Goal: Task Accomplishment & Management: Manage account settings

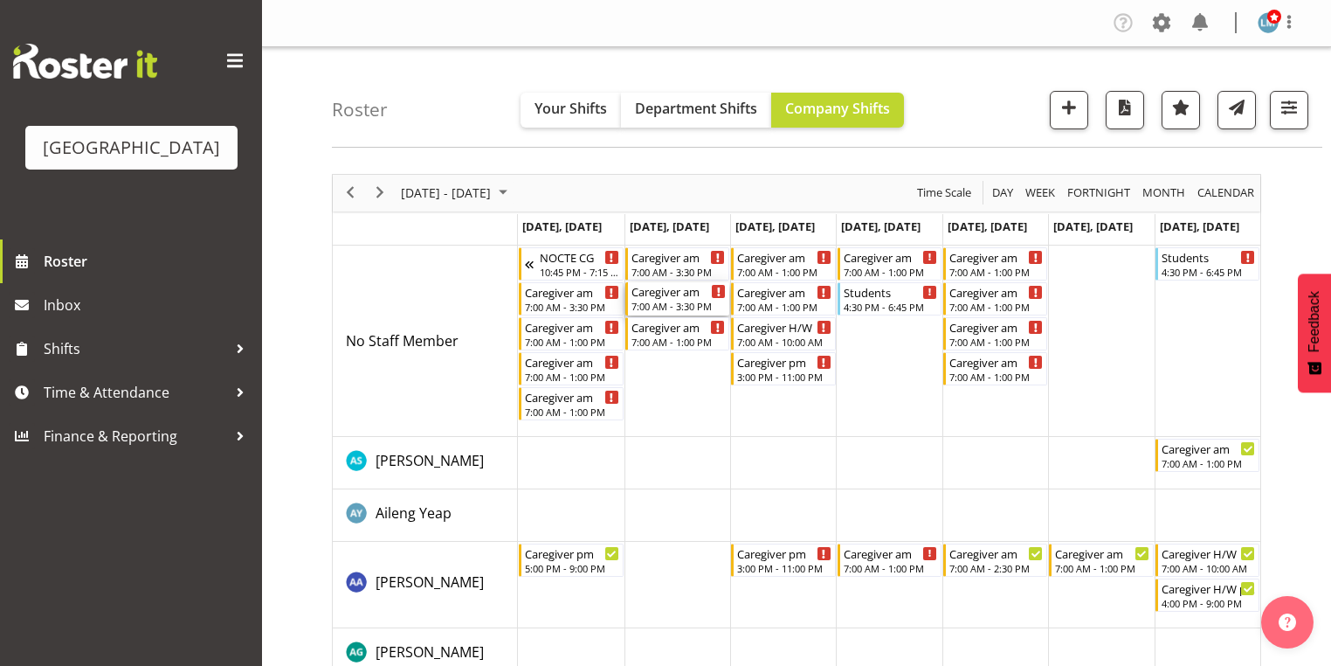
click at [664, 303] on div "7:00 AM - 3:30 PM" at bounding box center [678, 306] width 94 height 14
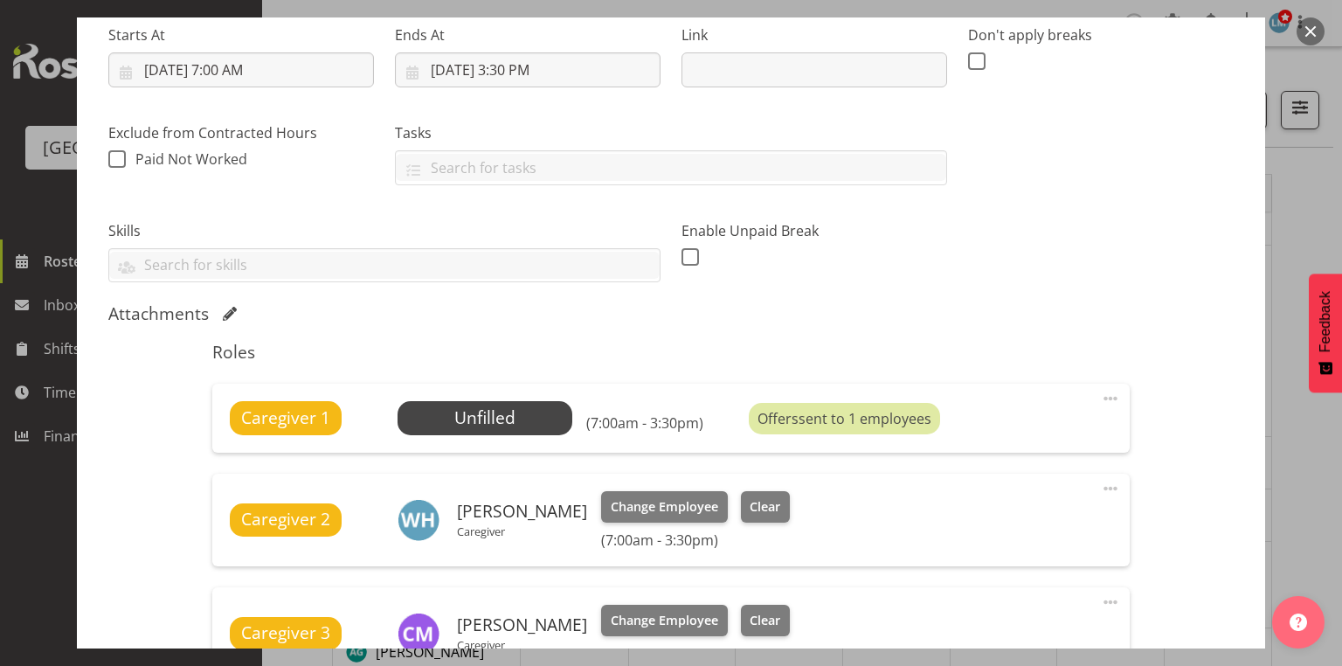
scroll to position [349, 0]
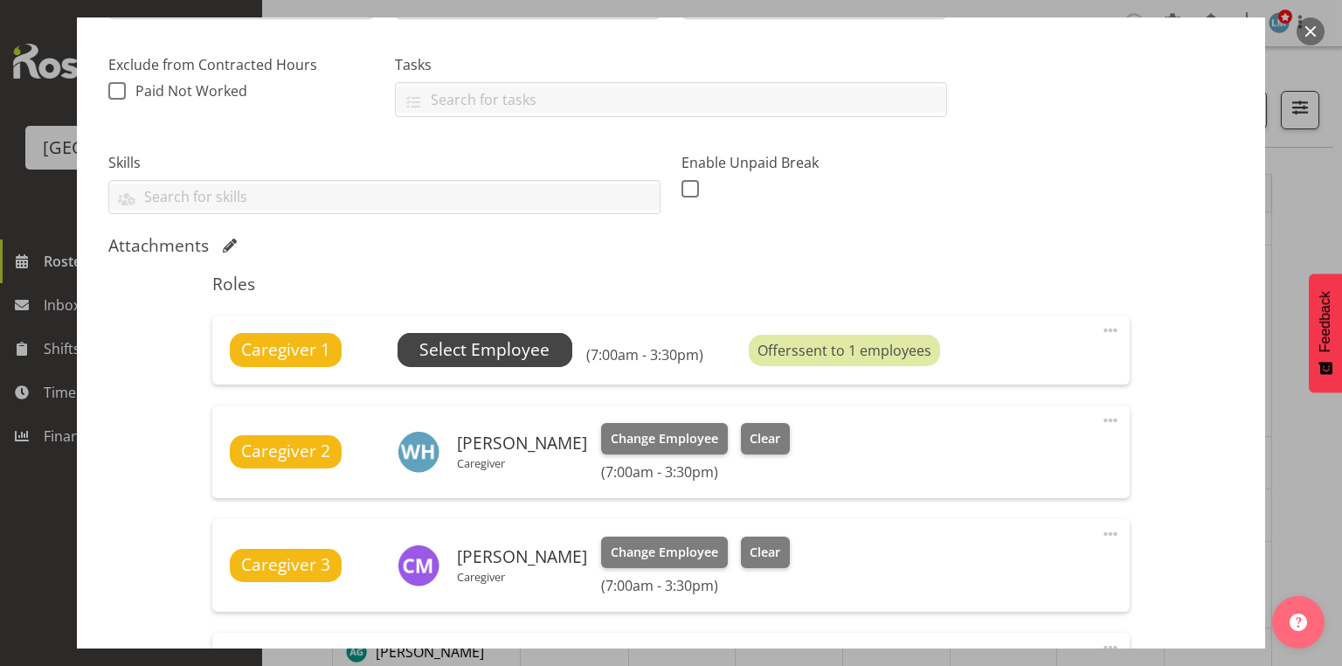
click at [465, 354] on span "Select Employee" at bounding box center [484, 349] width 130 height 25
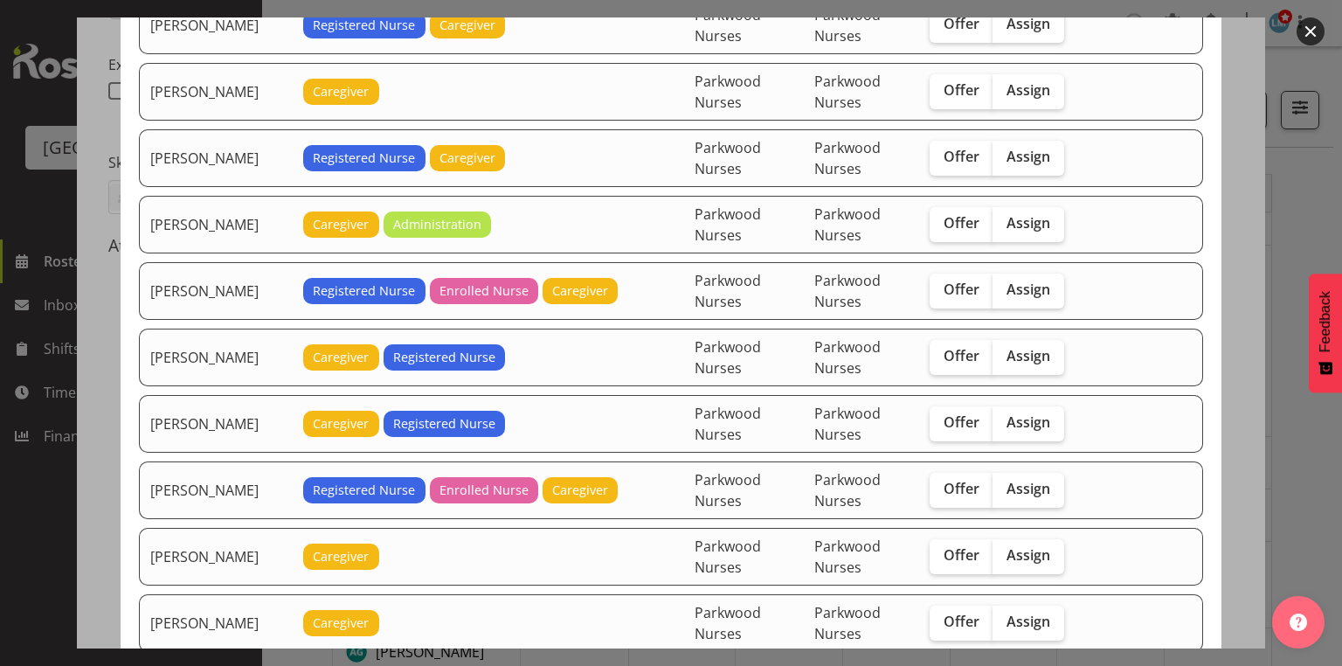
scroll to position [1607, 0]
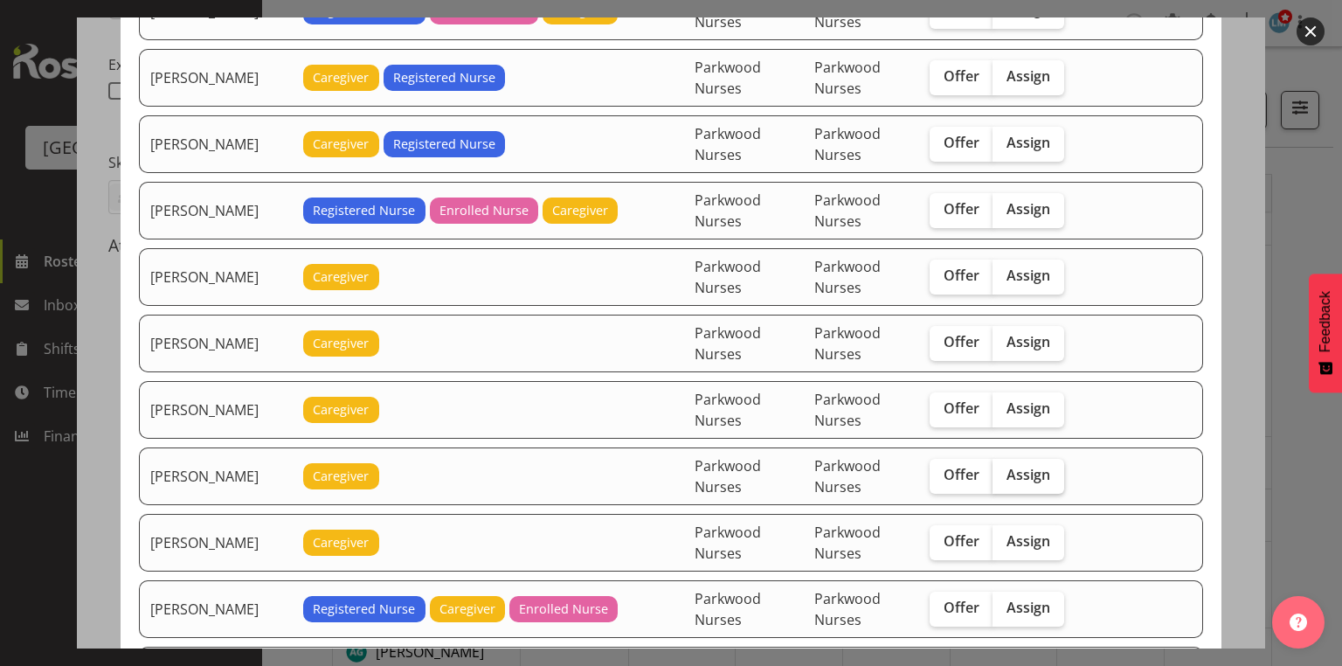
click at [1029, 466] on span "Assign" at bounding box center [1028, 474] width 44 height 17
click at [1004, 469] on input "Assign" at bounding box center [997, 474] width 11 height 11
checkbox input "true"
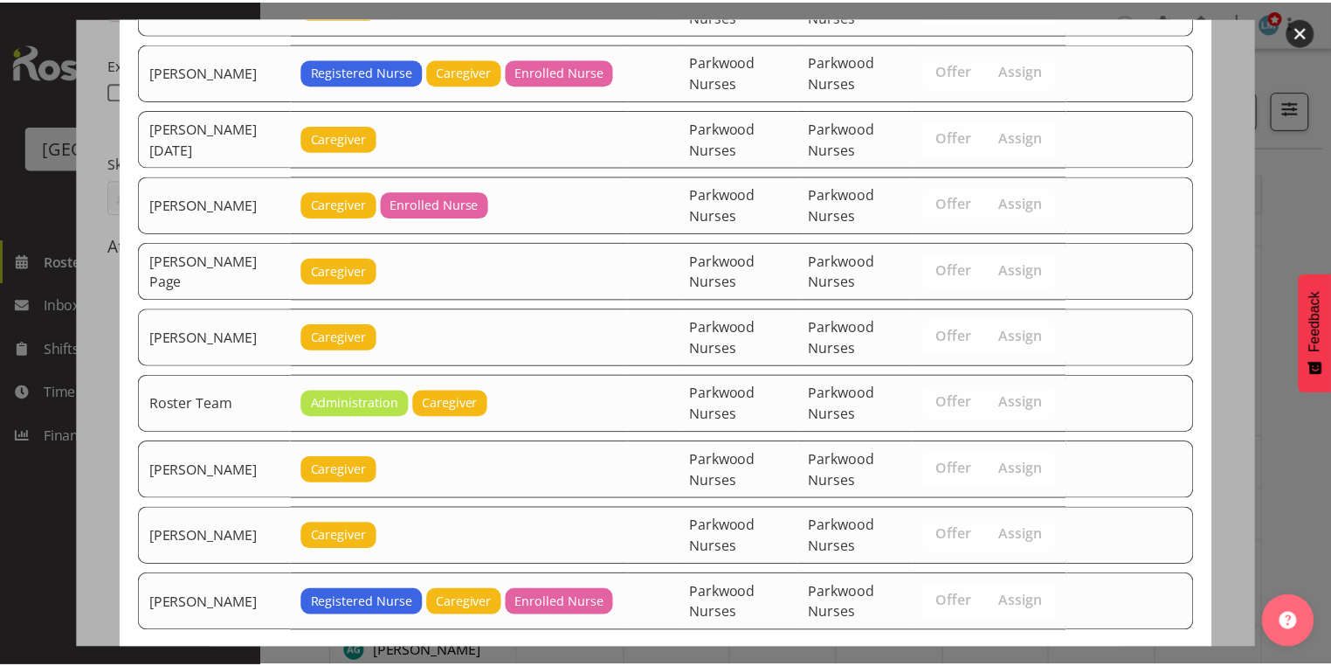
scroll to position [2208, 0]
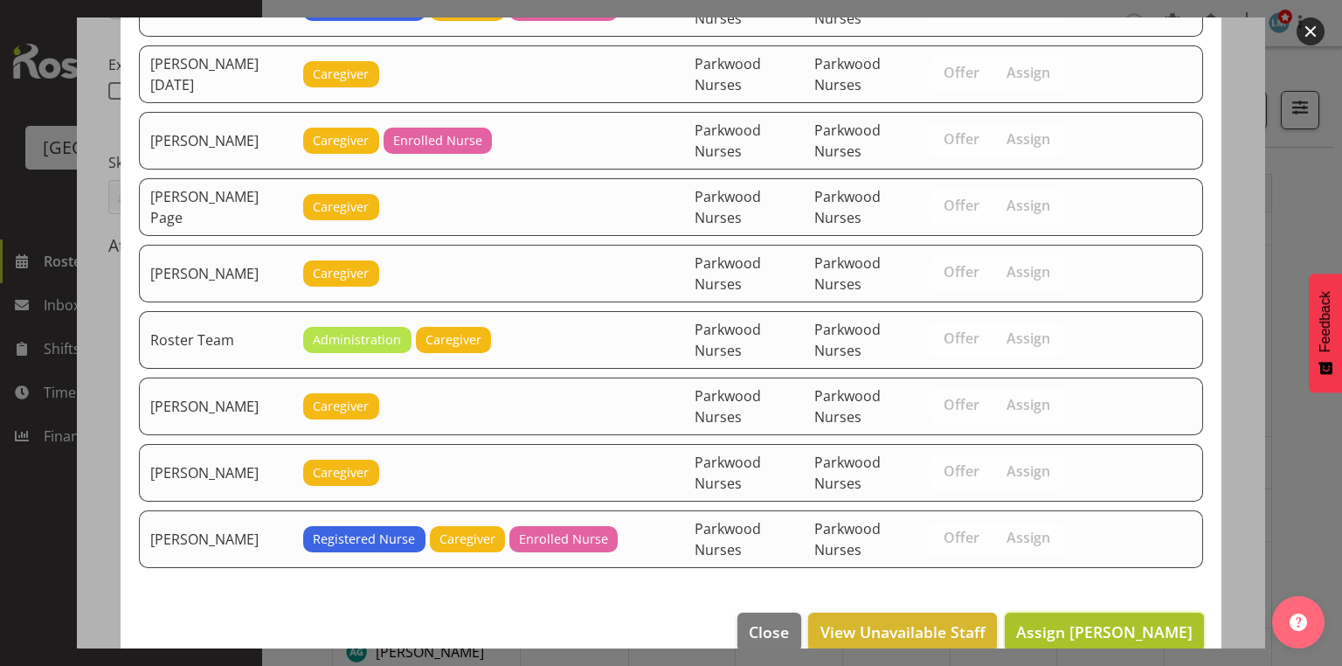
click at [1052, 621] on span "Assign Maria Morgan" at bounding box center [1104, 631] width 176 height 21
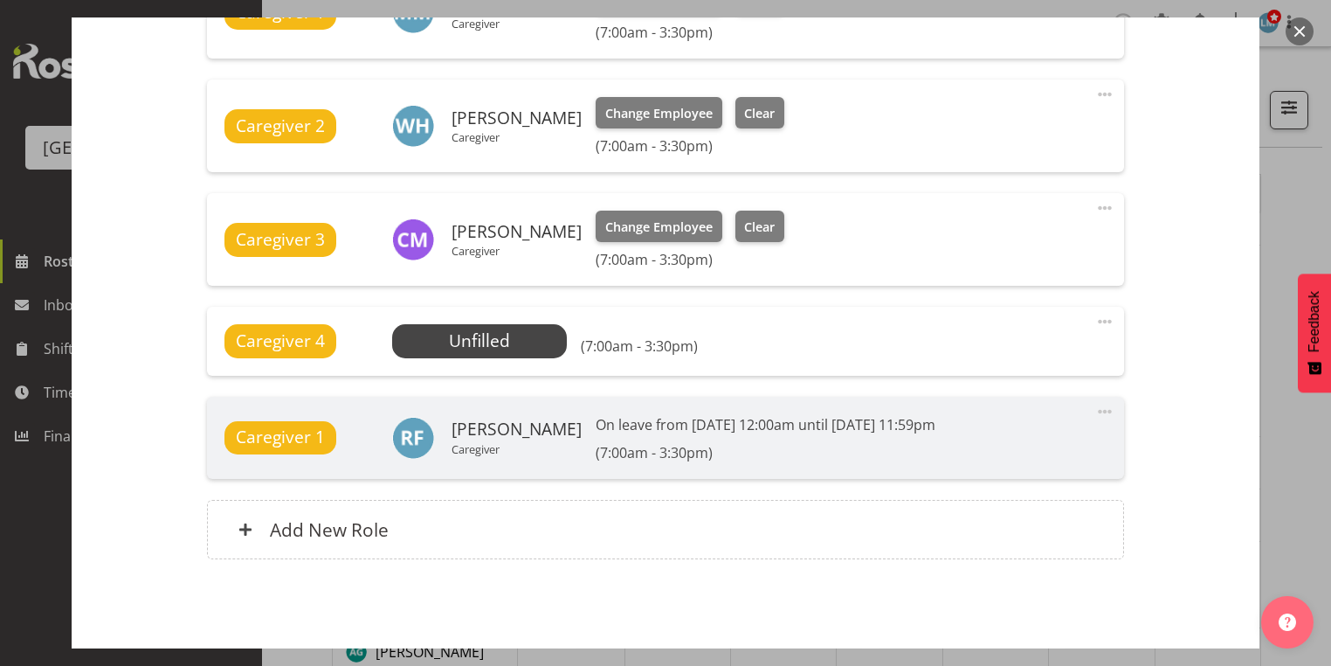
scroll to position [762, 0]
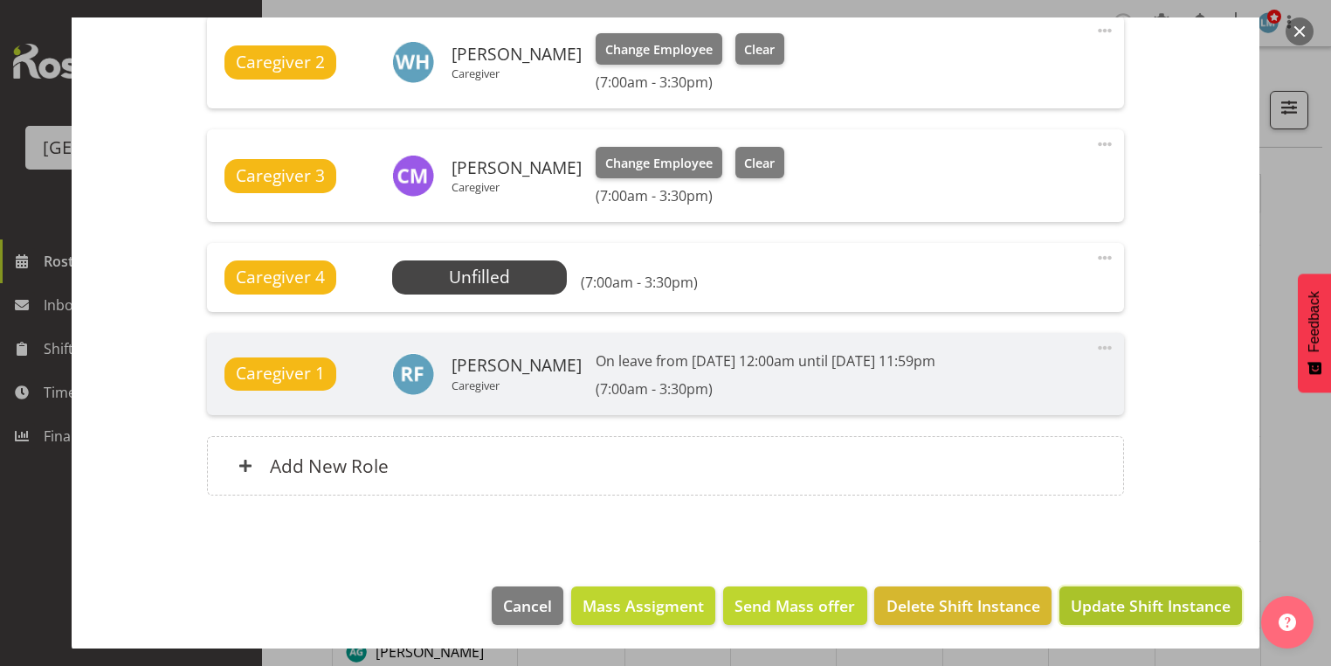
click at [1128, 600] on span "Update Shift Instance" at bounding box center [1151, 605] width 160 height 23
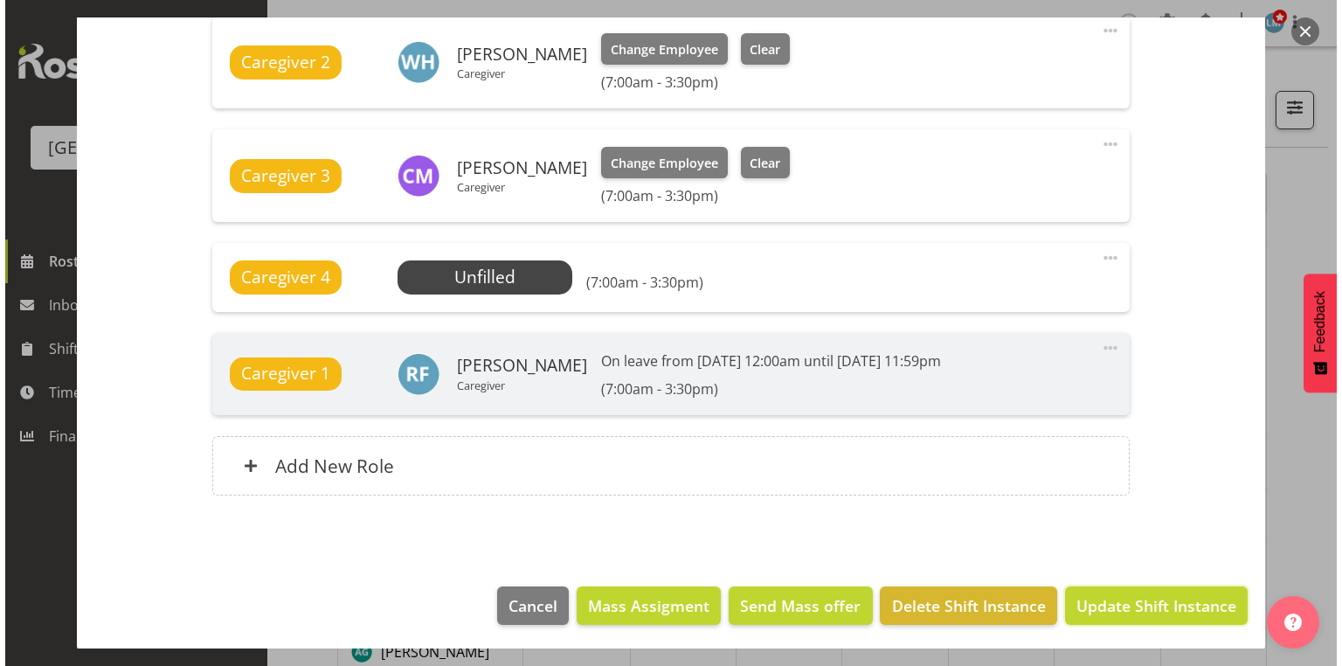
scroll to position [693, 0]
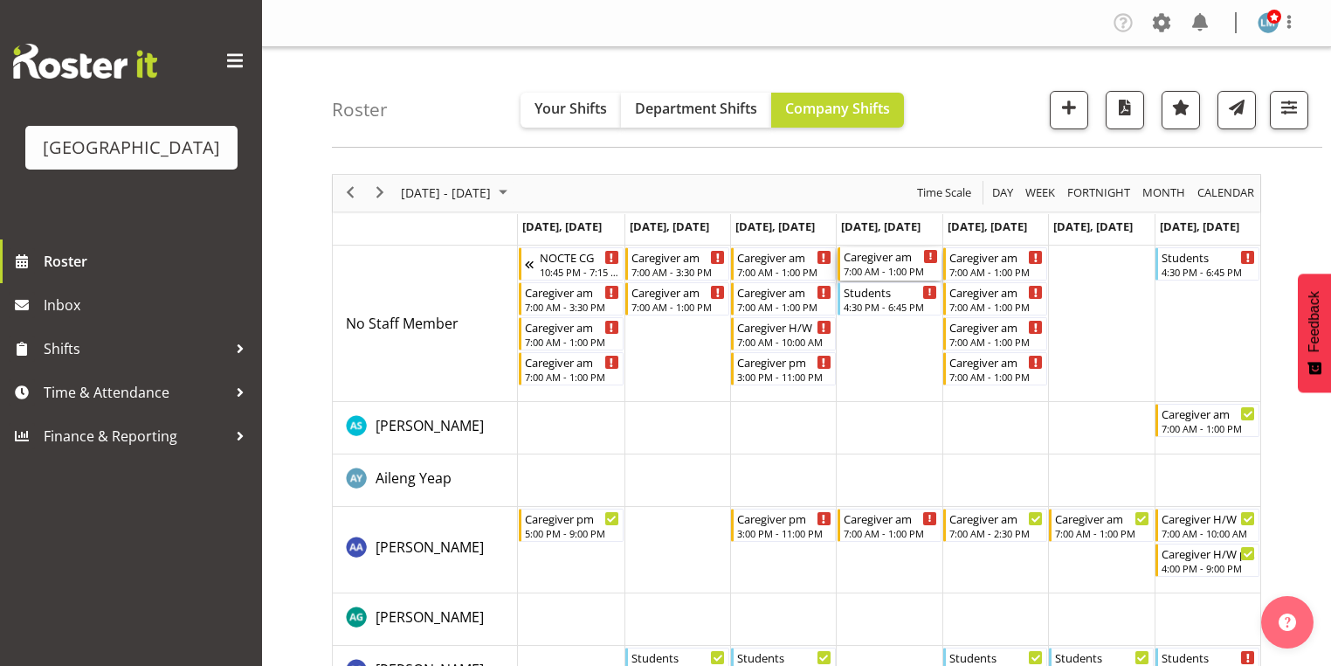
click at [874, 266] on div "7:00 AM - 1:00 PM" at bounding box center [891, 271] width 94 height 14
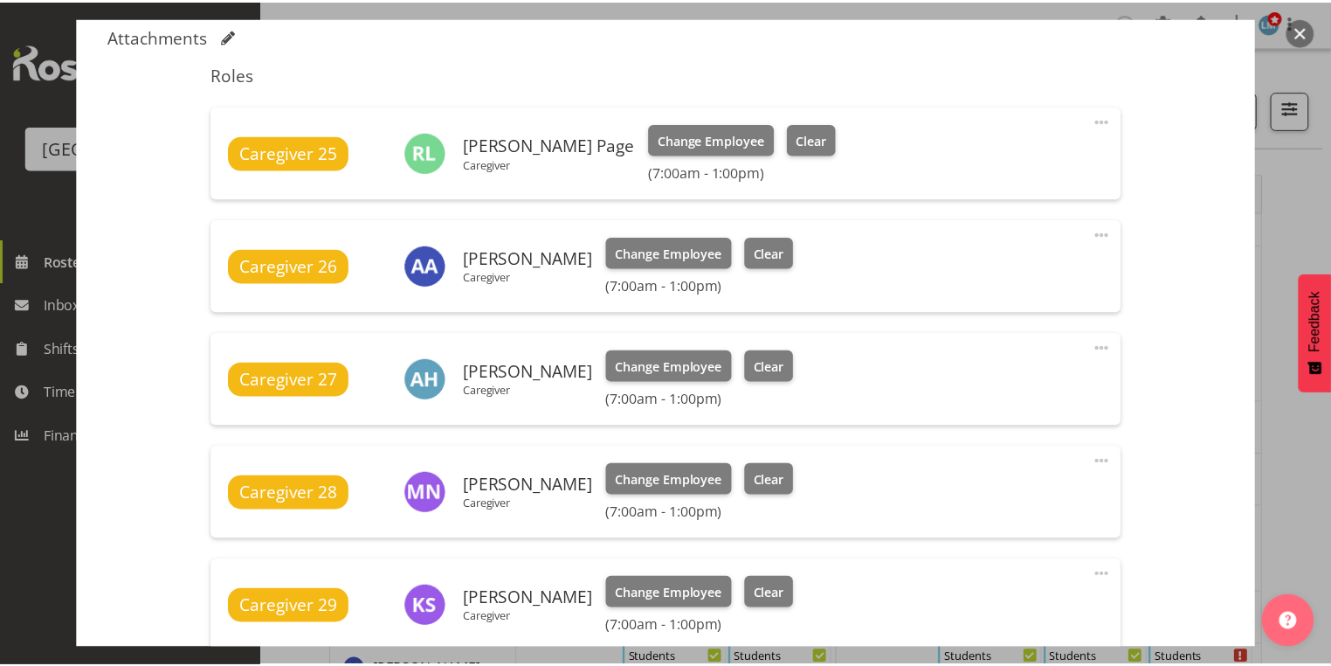
scroll to position [838, 0]
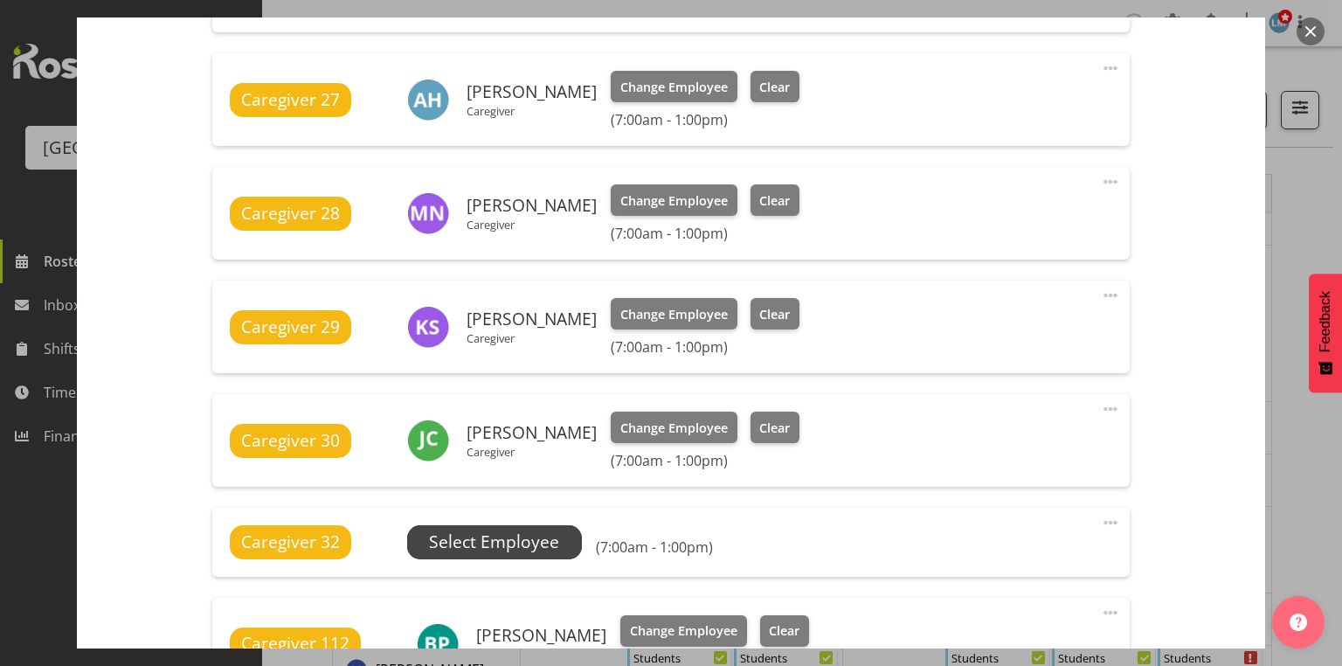
click at [494, 537] on span "Select Employee" at bounding box center [494, 541] width 130 height 25
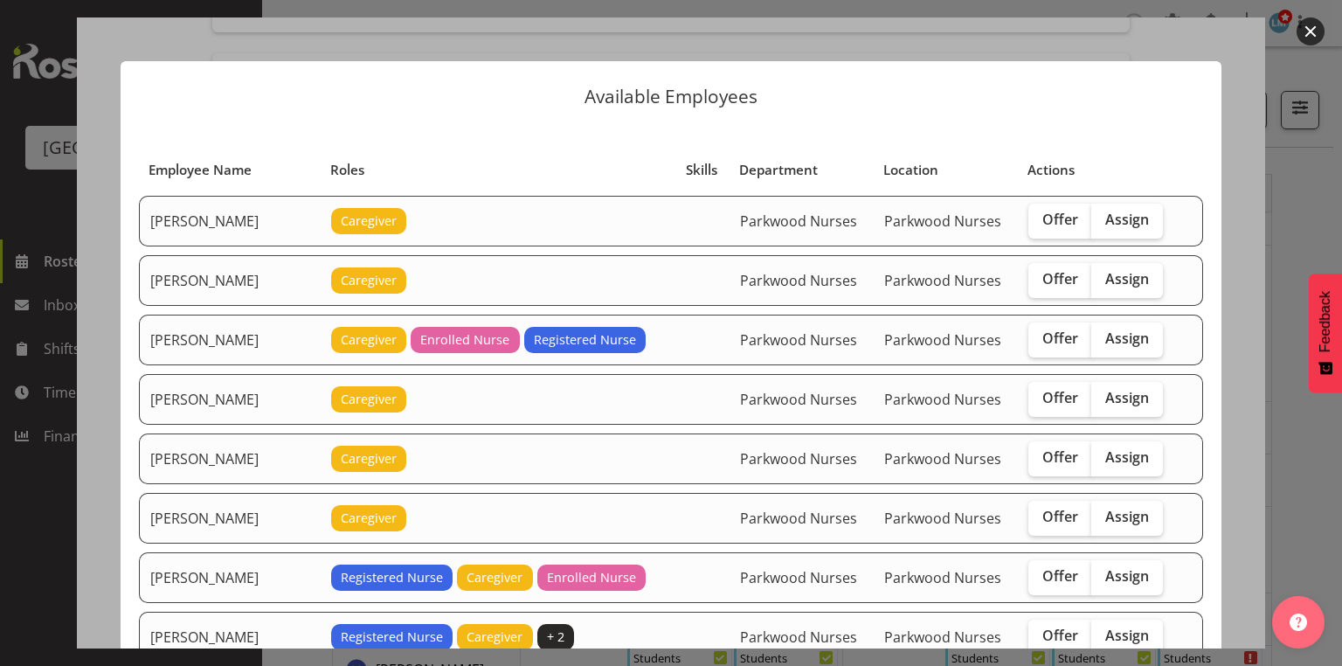
click at [1317, 28] on button "button" at bounding box center [1310, 31] width 28 height 28
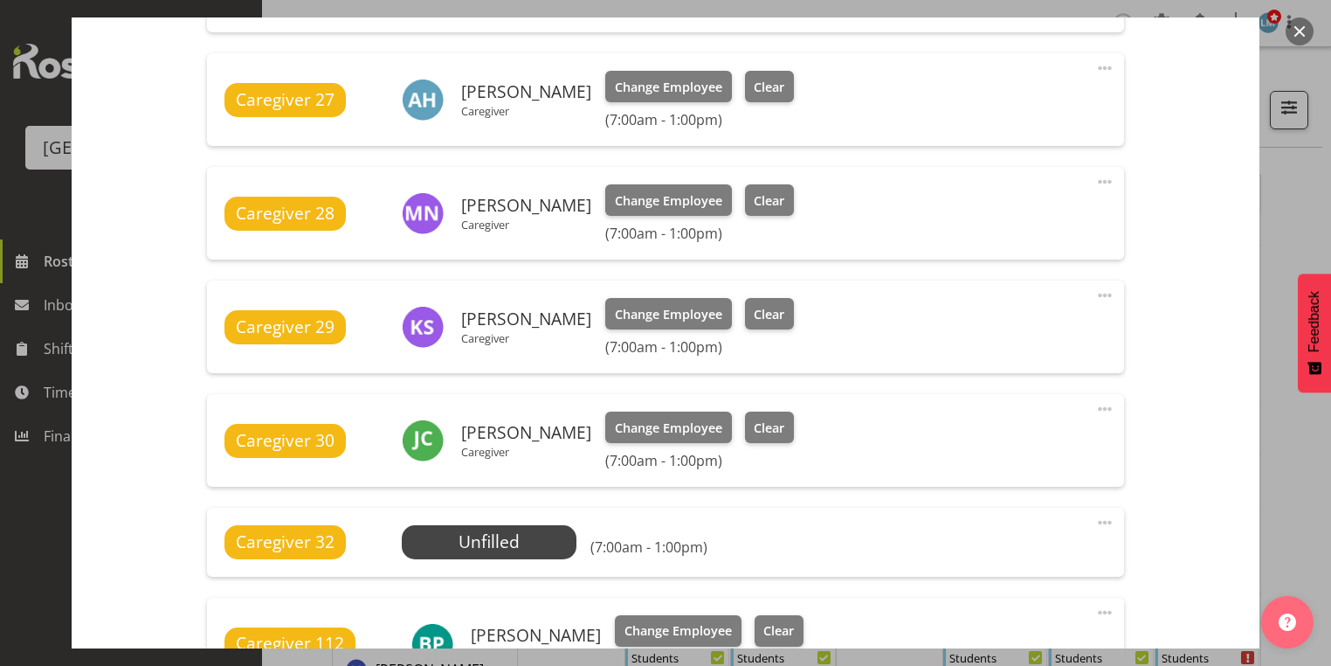
click at [1297, 31] on button "button" at bounding box center [1300, 31] width 28 height 28
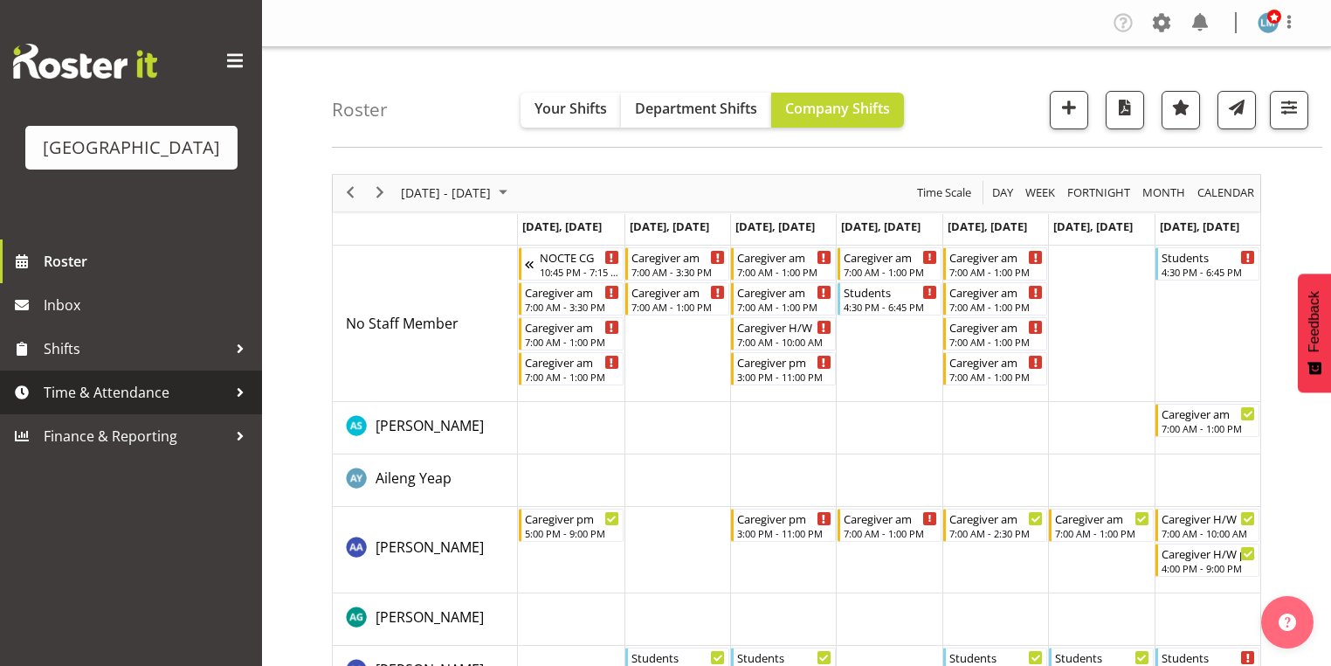
click at [242, 405] on div at bounding box center [240, 392] width 26 height 26
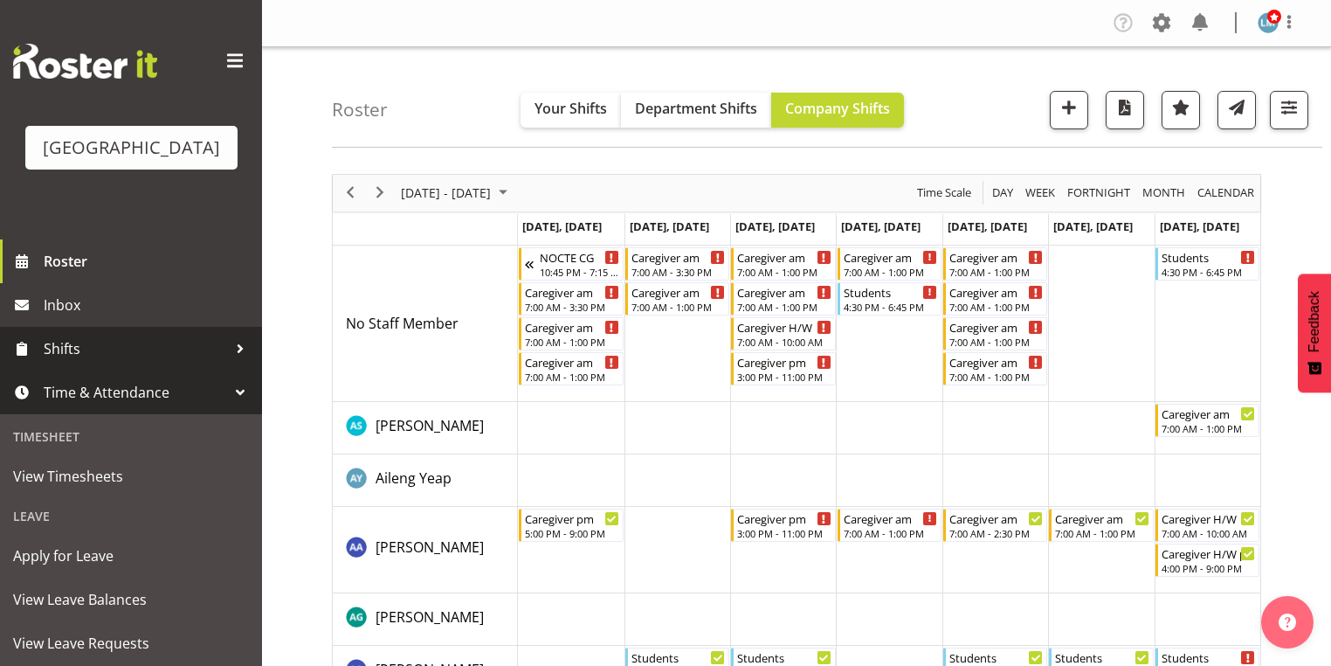
click at [227, 362] on div at bounding box center [240, 348] width 26 height 26
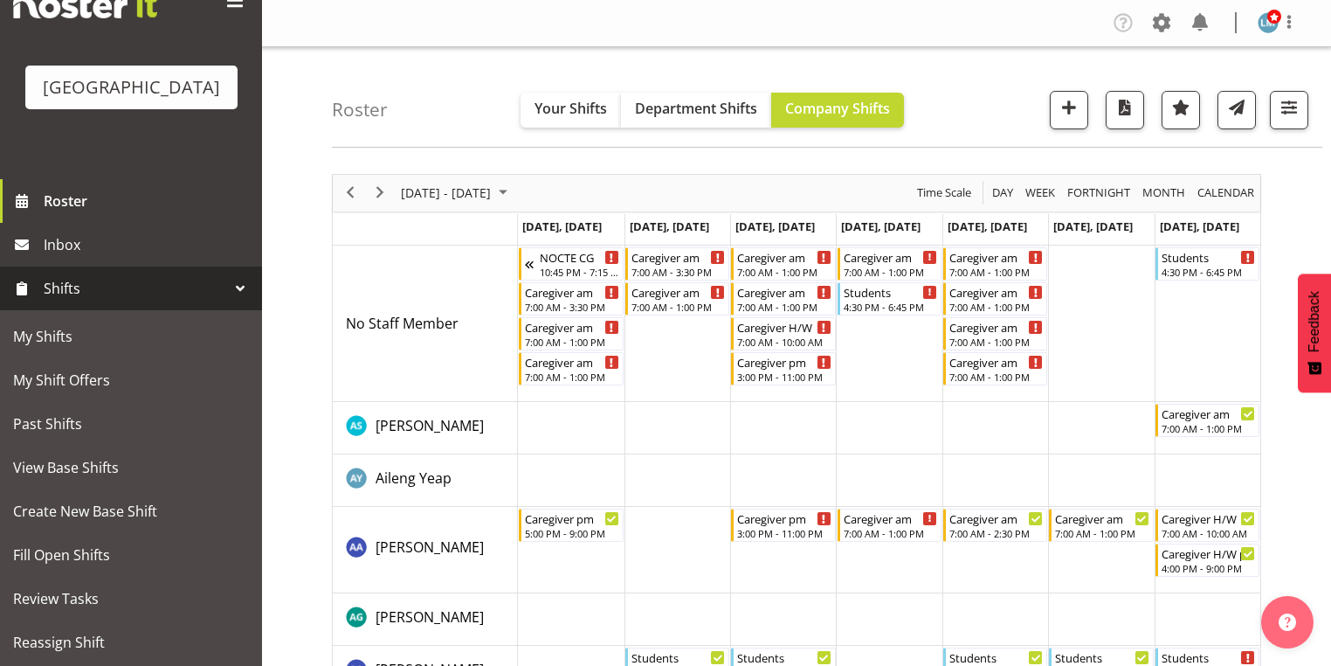
scroll to position [140, 0]
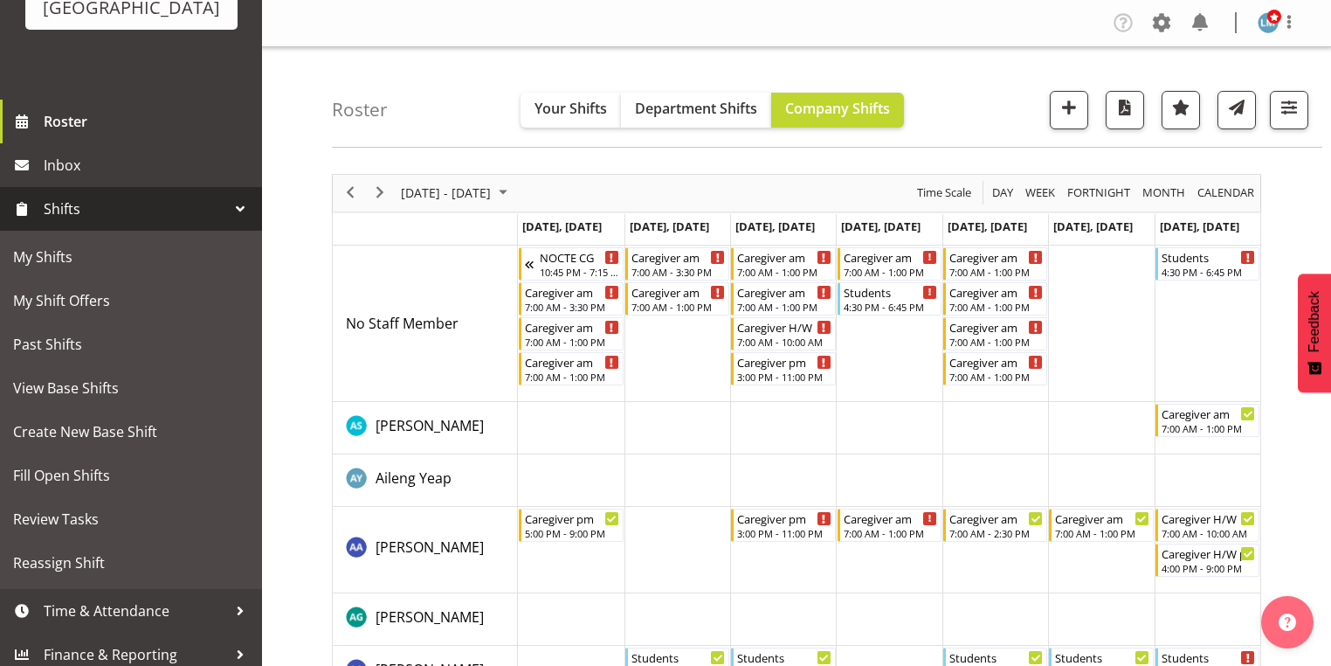
click at [234, 222] on div at bounding box center [240, 209] width 26 height 26
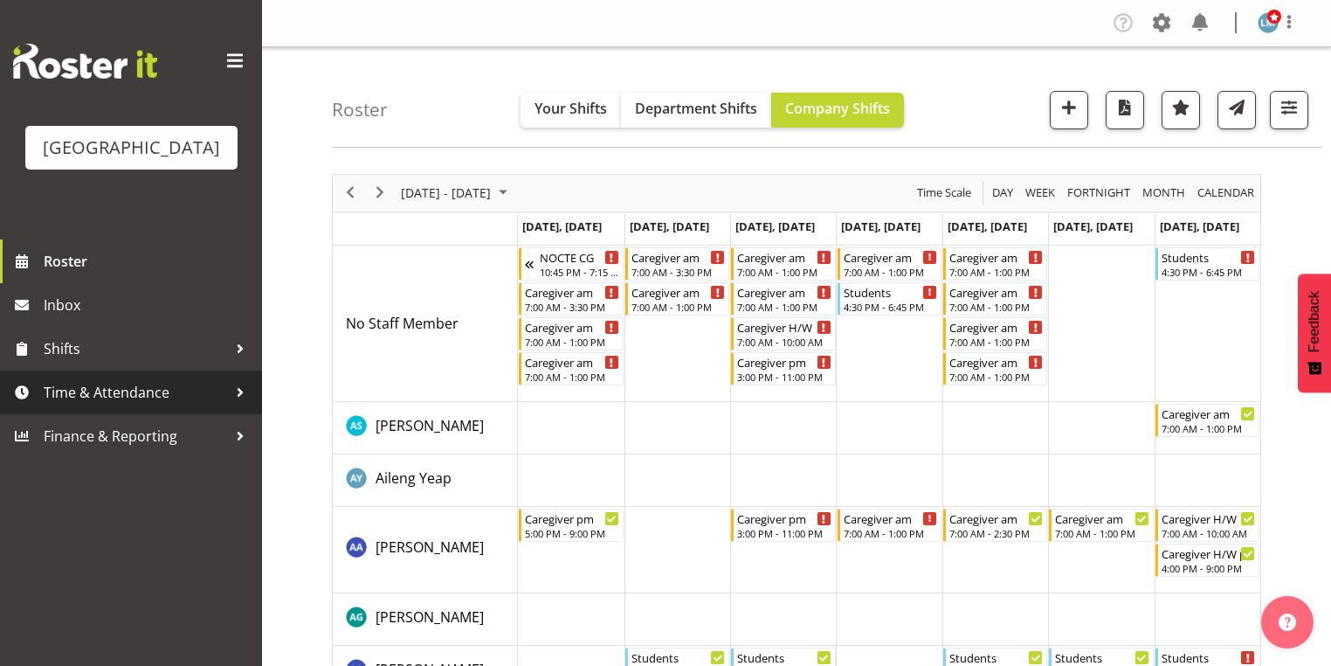
click at [231, 405] on div at bounding box center [240, 392] width 26 height 26
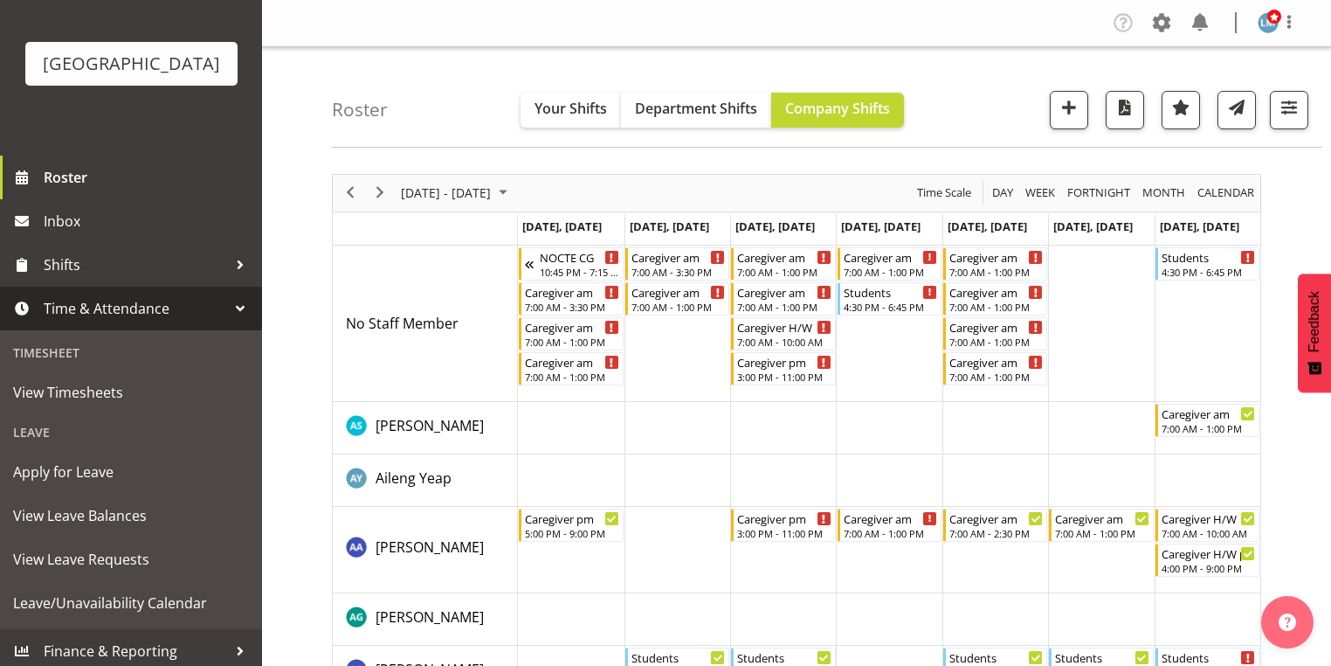
scroll to position [116, 0]
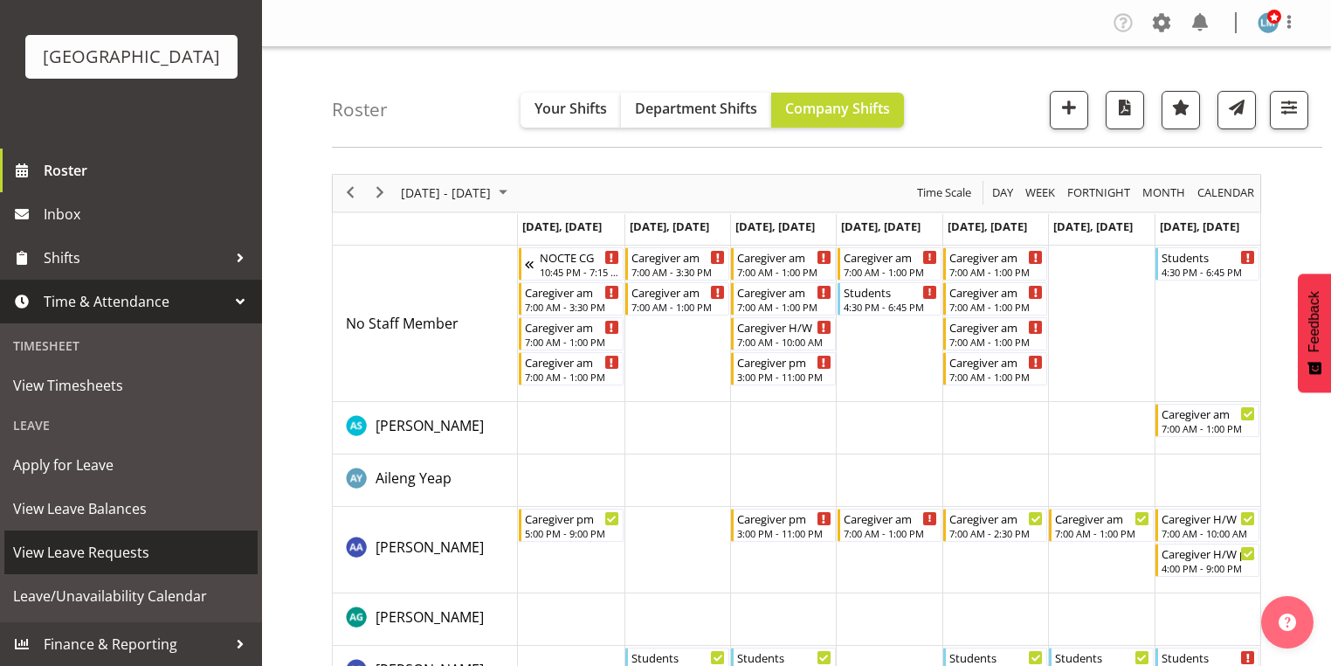
click at [141, 549] on span "View Leave Requests" at bounding box center [131, 552] width 236 height 26
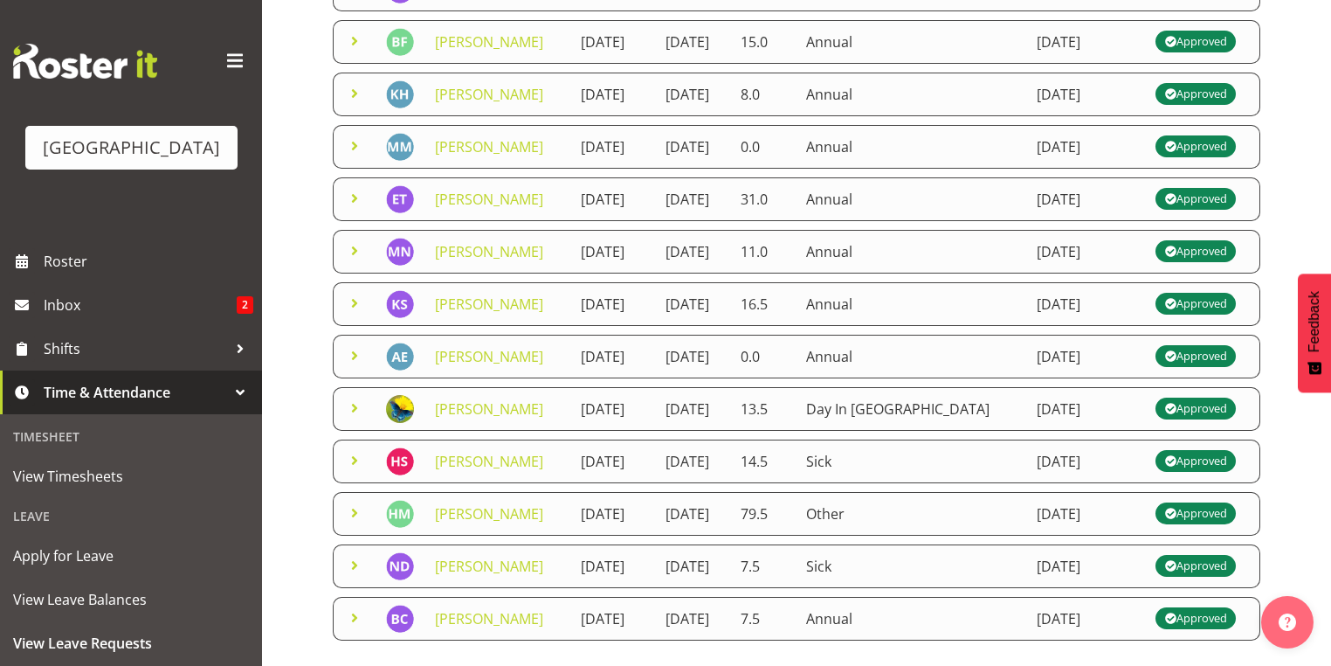
scroll to position [529, 0]
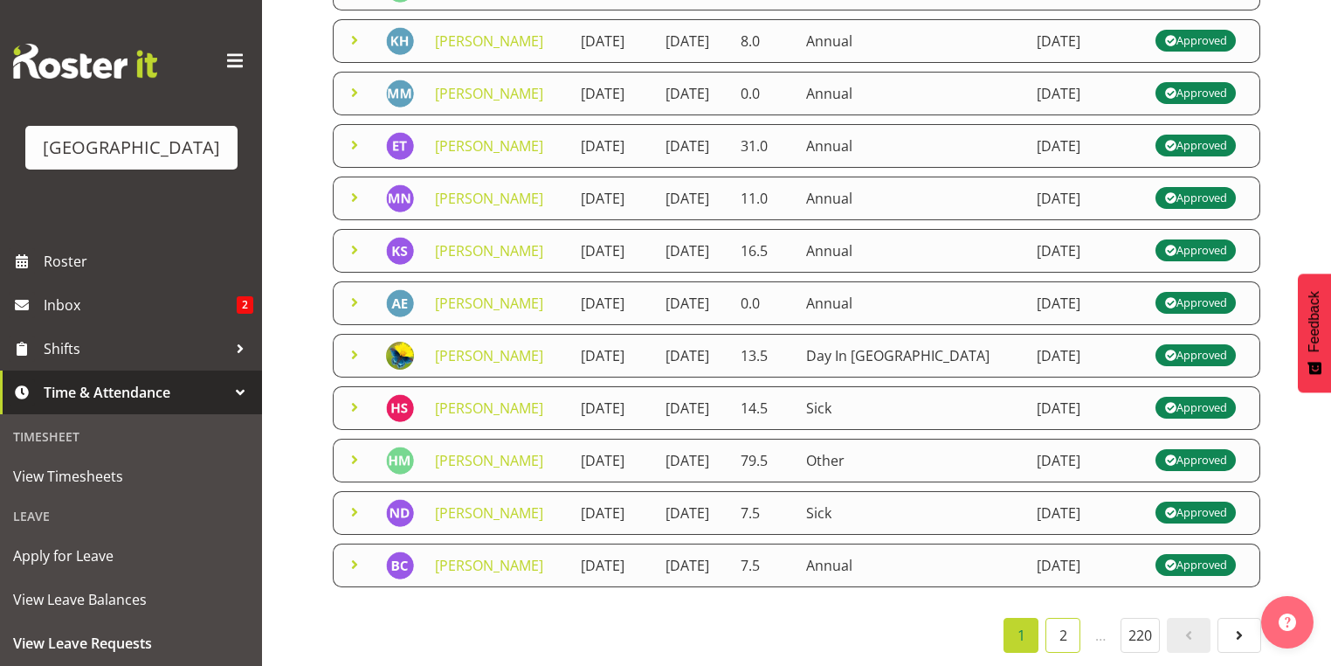
click at [1062, 618] on link "2" at bounding box center [1062, 635] width 35 height 35
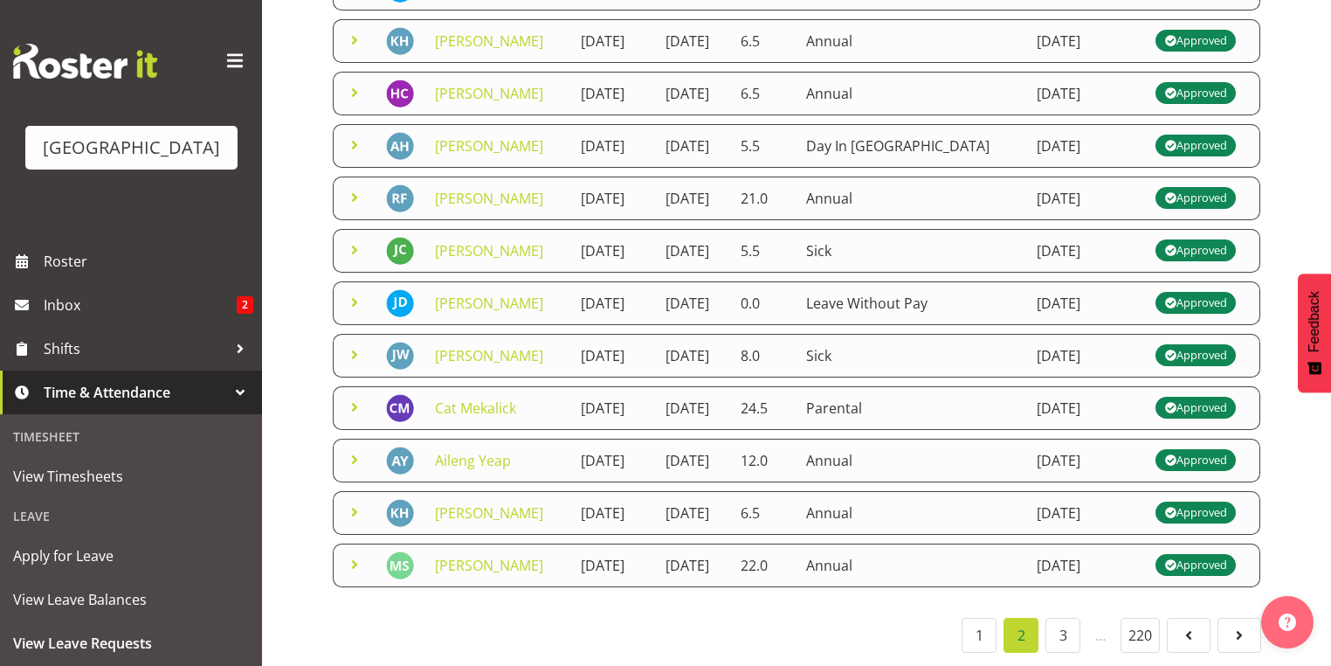
scroll to position [613, 0]
click at [1059, 619] on link "3" at bounding box center [1062, 635] width 35 height 35
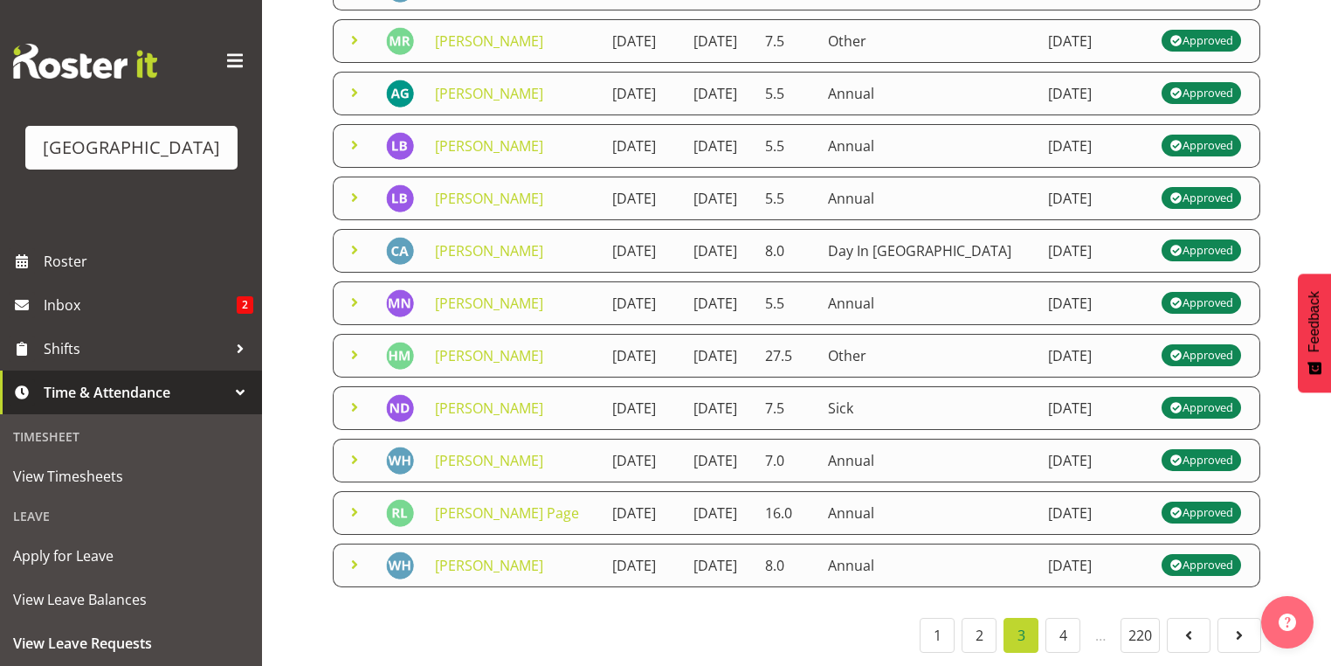
scroll to position [627, 0]
click at [1053, 623] on link "4" at bounding box center [1062, 635] width 35 height 35
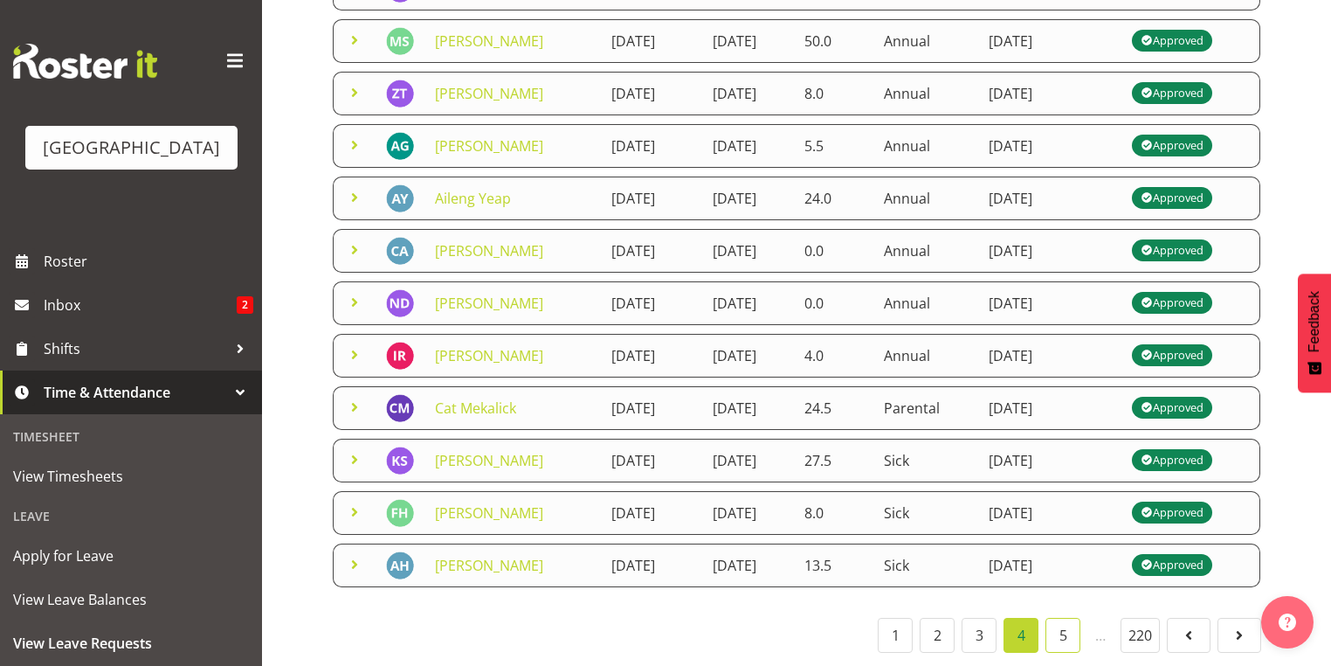
click at [1066, 628] on link "5" at bounding box center [1062, 635] width 35 height 35
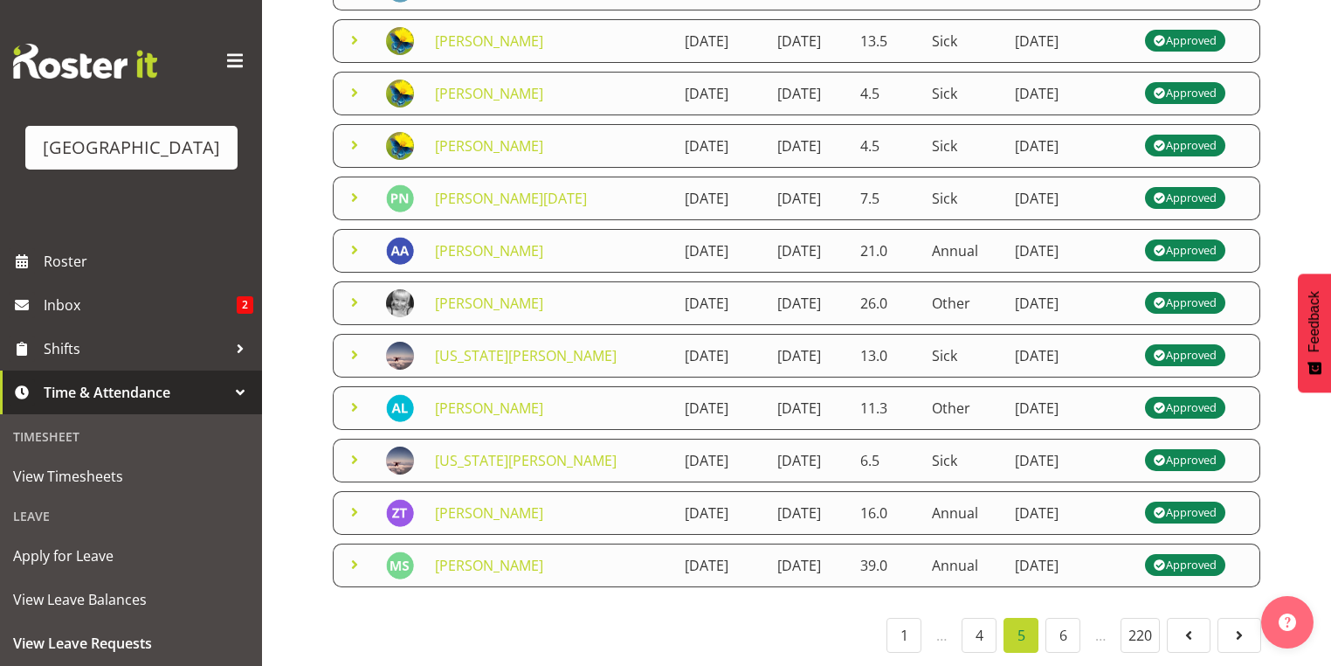
scroll to position [559, 0]
click at [985, 651] on link "4" at bounding box center [979, 635] width 35 height 35
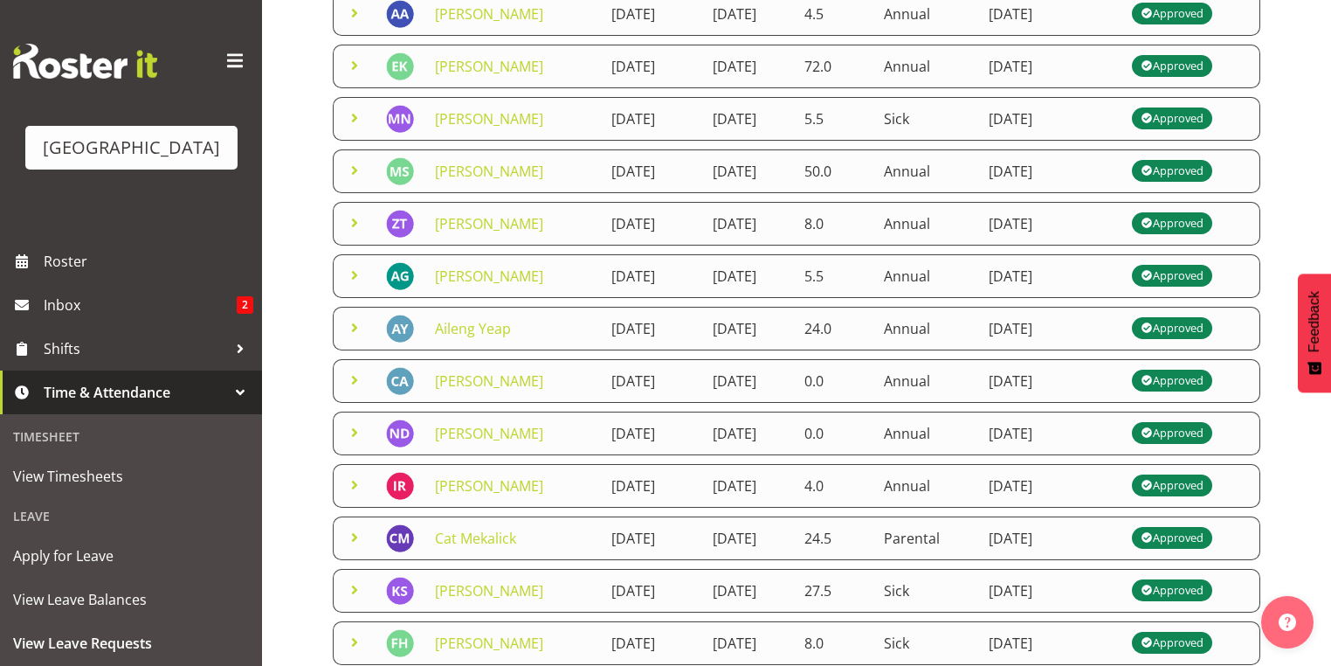
scroll to position [627, 0]
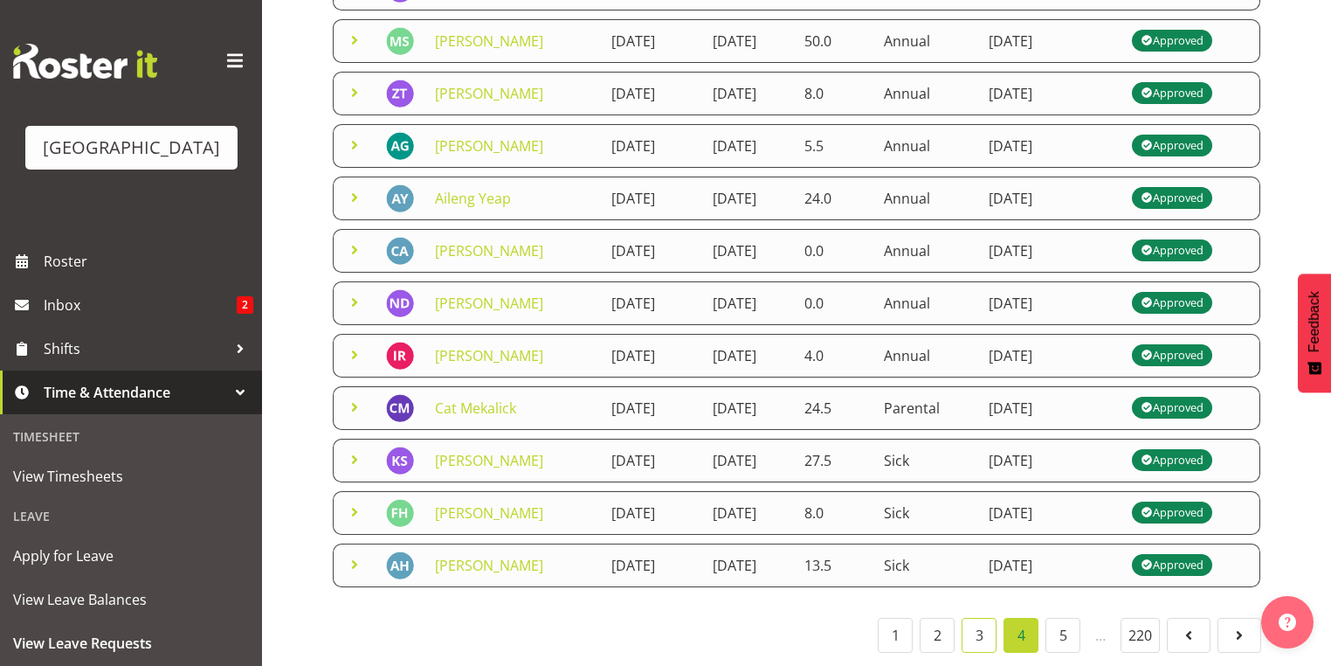
click at [978, 631] on link "3" at bounding box center [979, 635] width 35 height 35
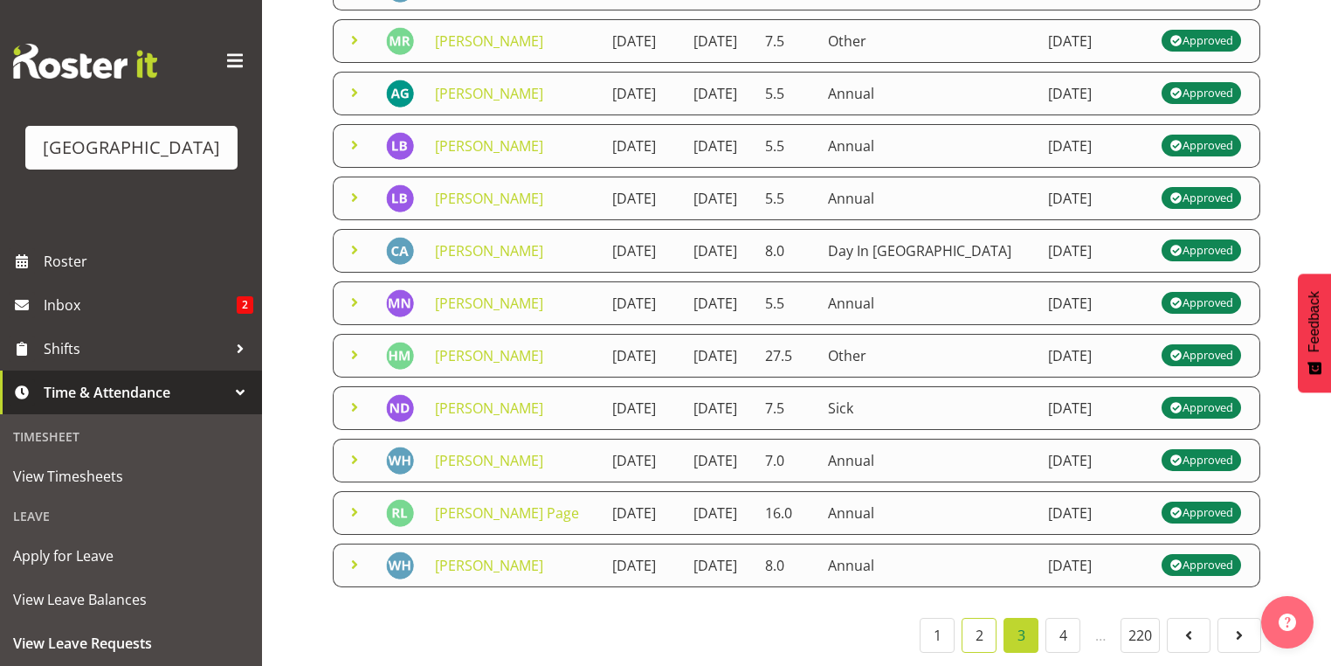
click at [987, 622] on link "2" at bounding box center [979, 635] width 35 height 35
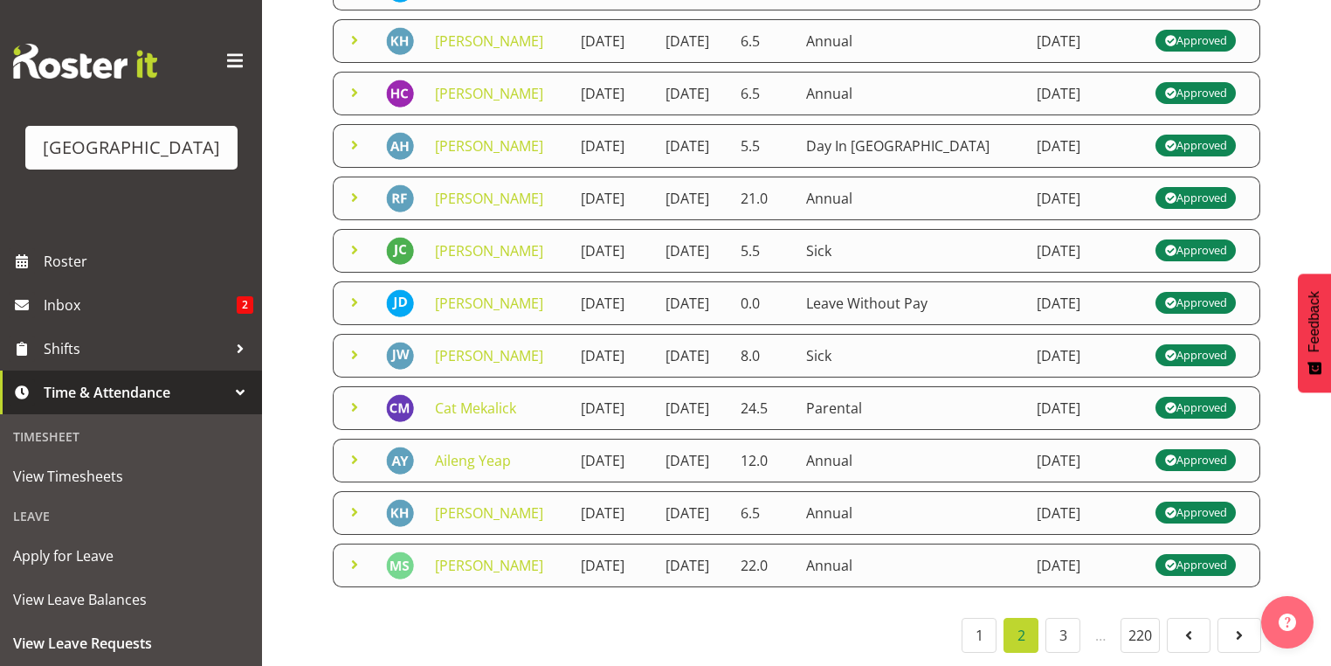
scroll to position [613, 0]
click at [464, 451] on link "Aileng Yeap" at bounding box center [473, 460] width 76 height 19
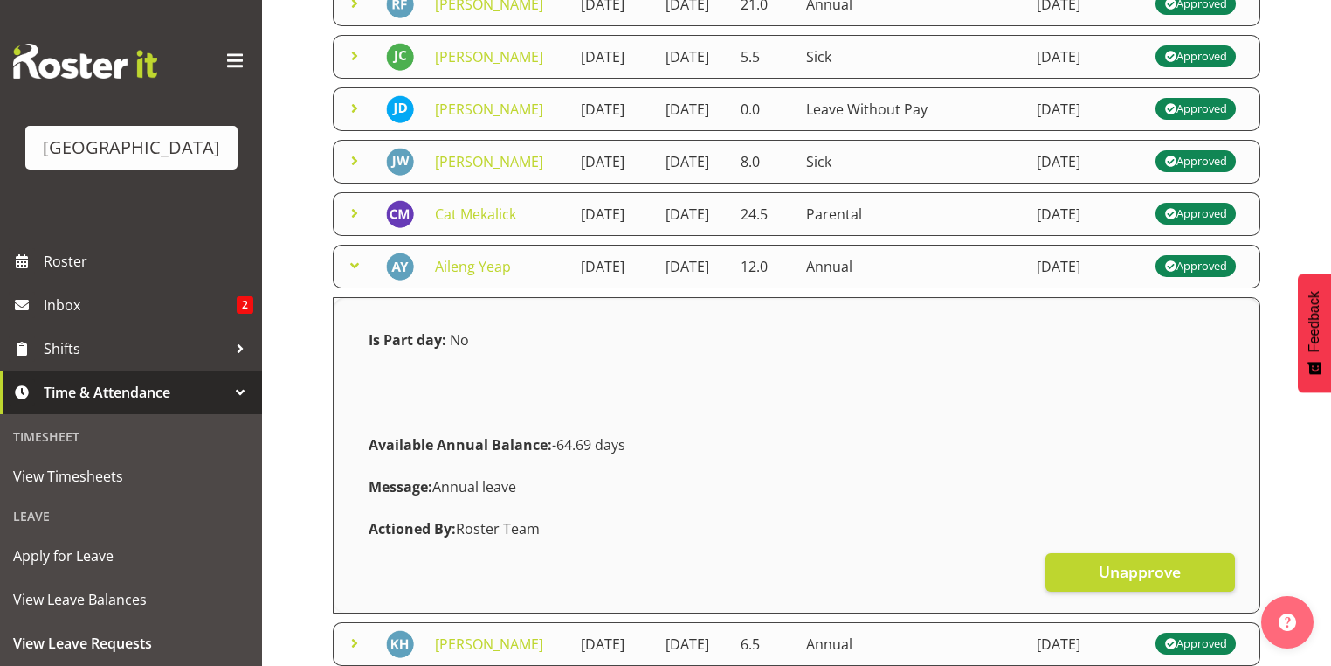
scroll to position [823, 0]
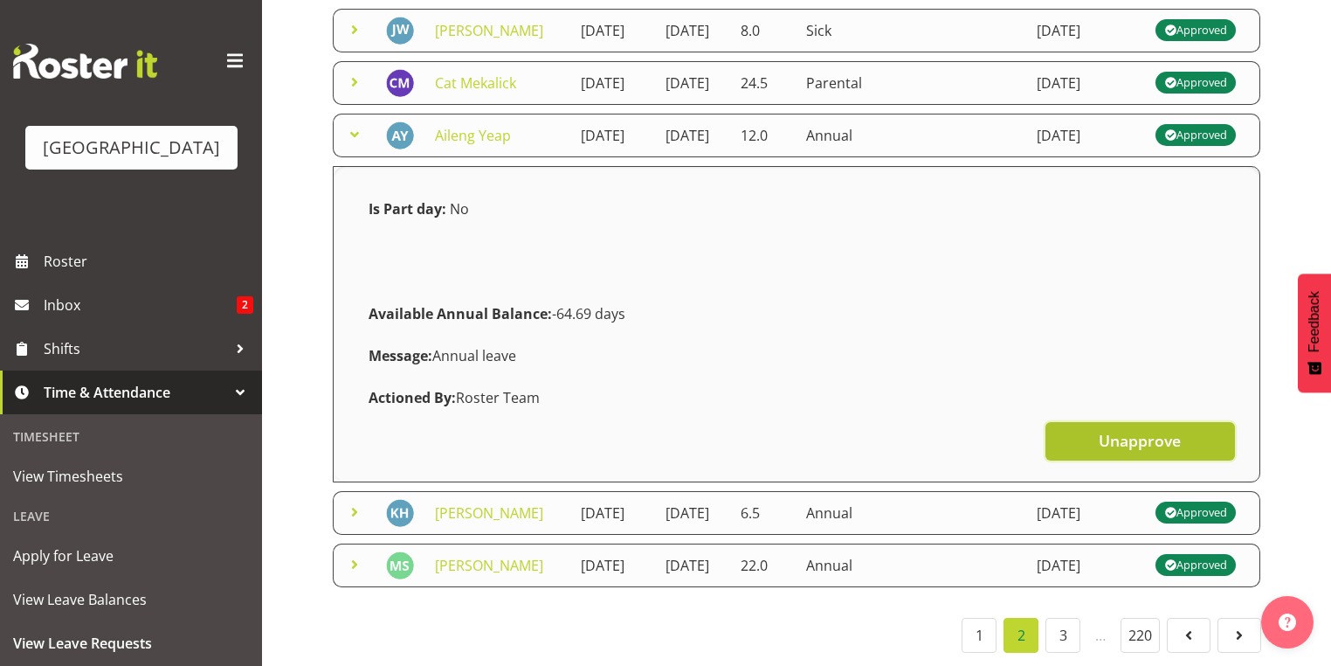
click at [1109, 452] on span "Unapprove" at bounding box center [1140, 440] width 82 height 23
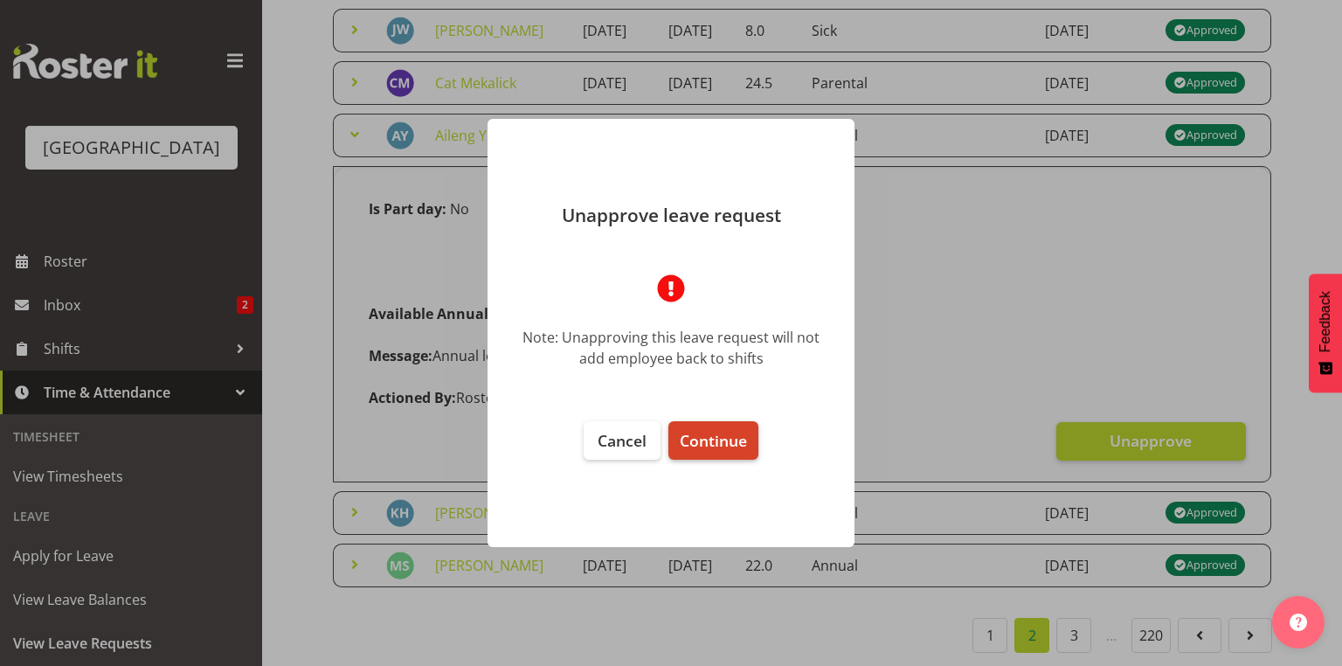
click at [716, 438] on span "Continue" at bounding box center [713, 440] width 67 height 21
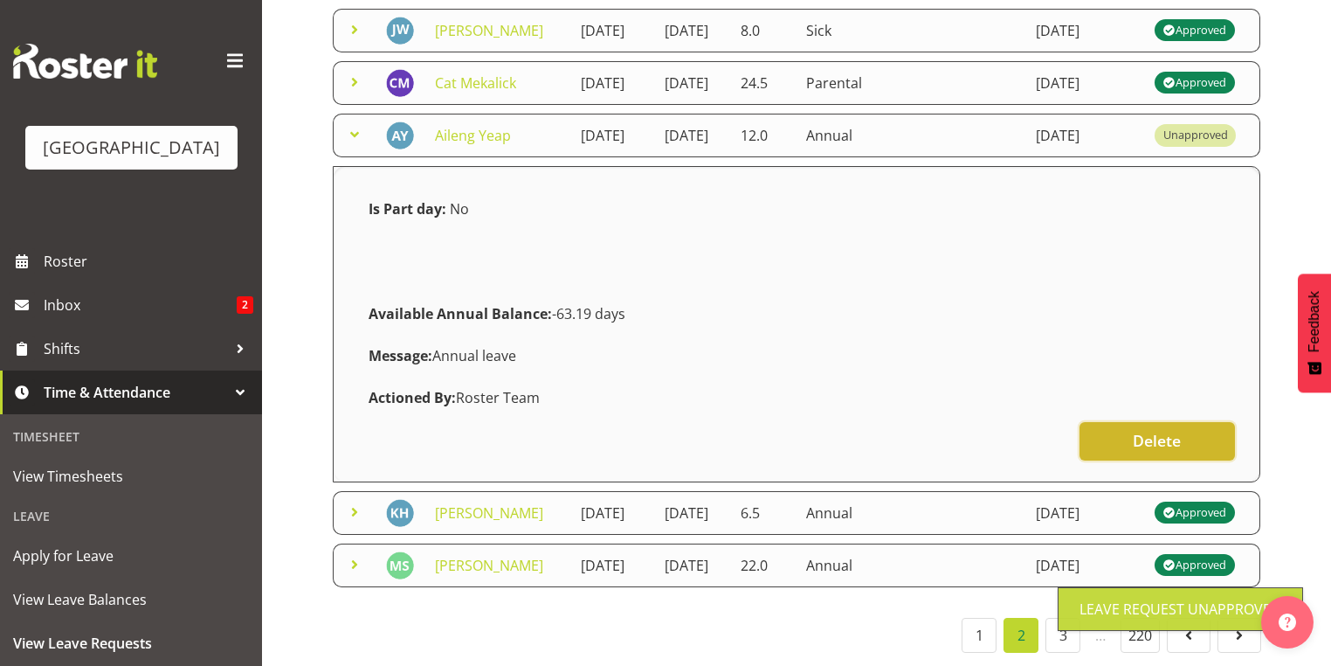
click at [1142, 452] on span "Delete" at bounding box center [1157, 440] width 48 height 23
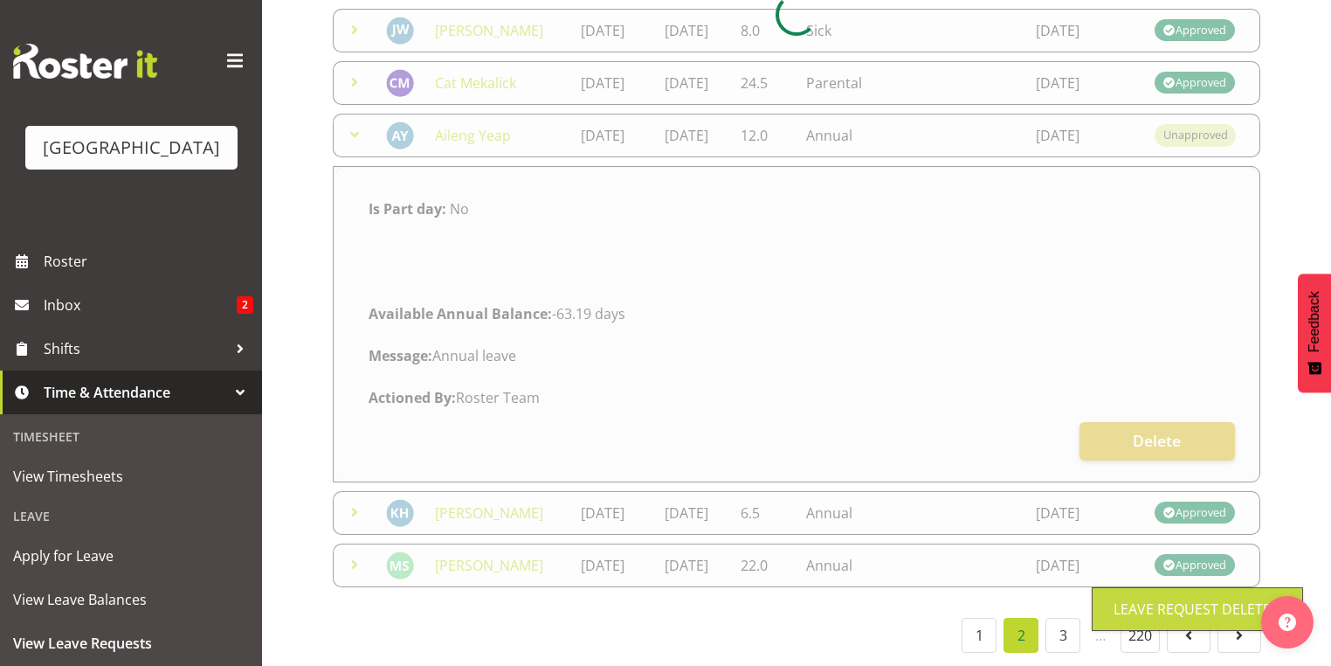
scroll to position [613, 0]
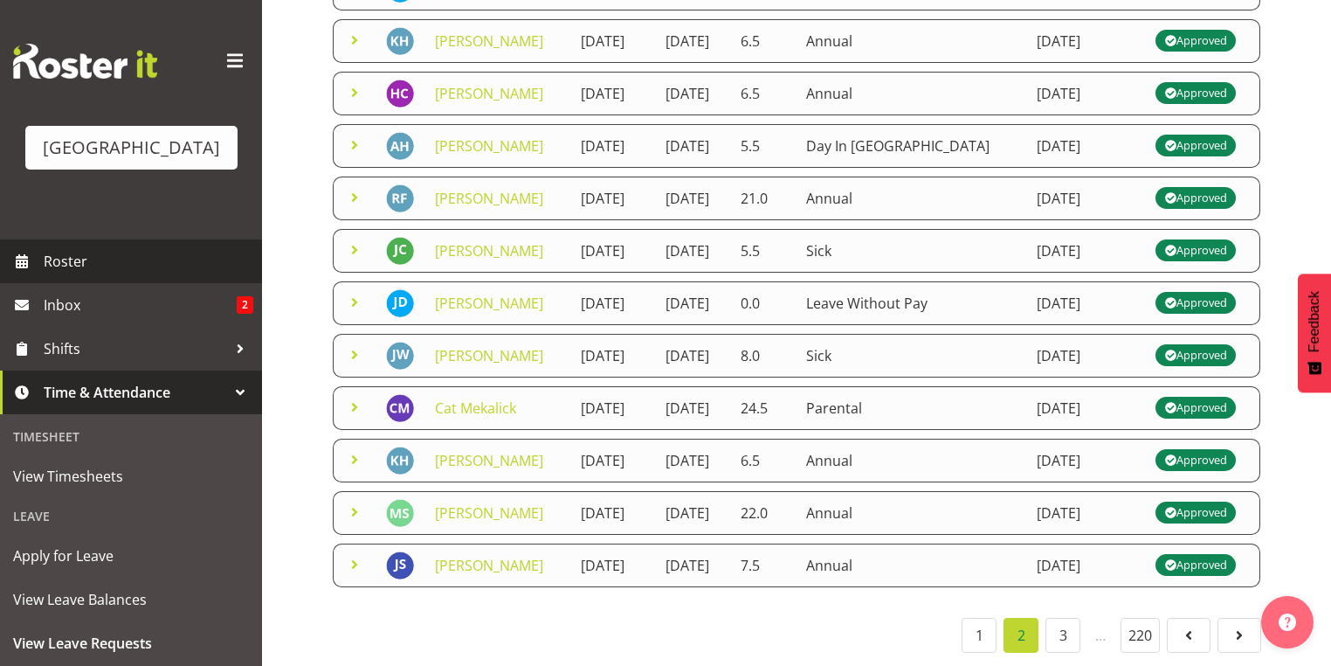
click at [56, 274] on span "Roster" at bounding box center [149, 261] width 210 height 26
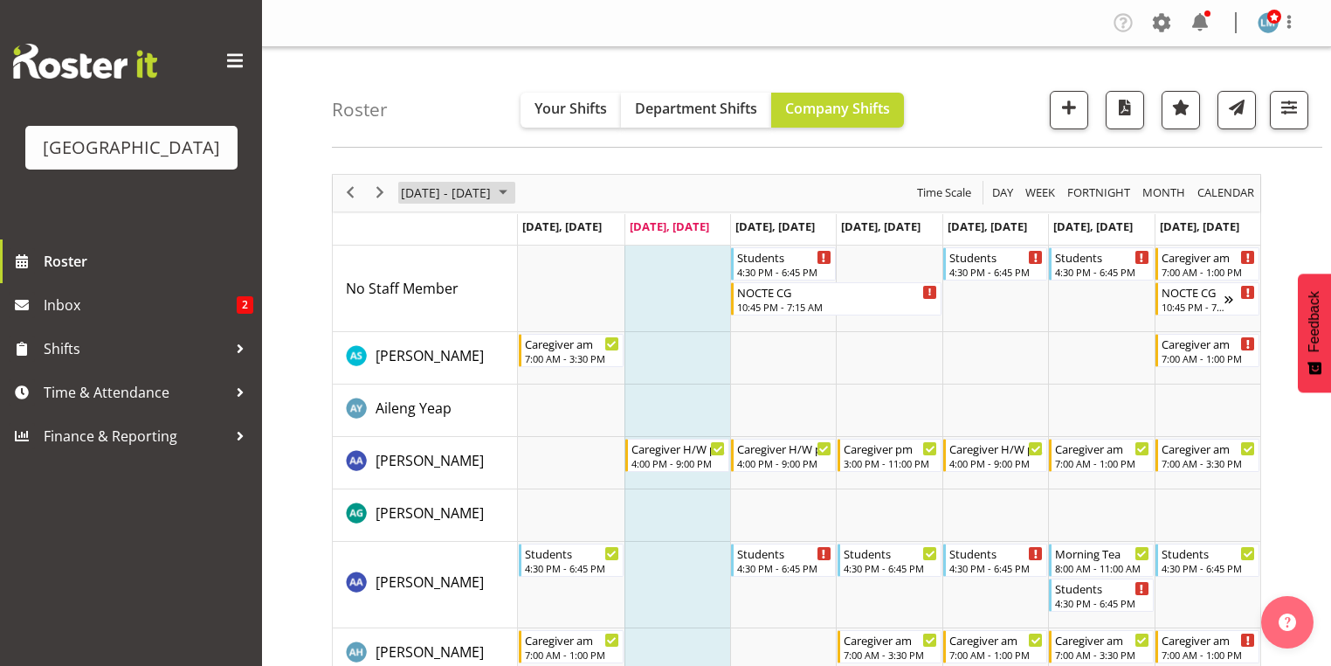
click at [514, 193] on span "October 2025" at bounding box center [503, 193] width 21 height 22
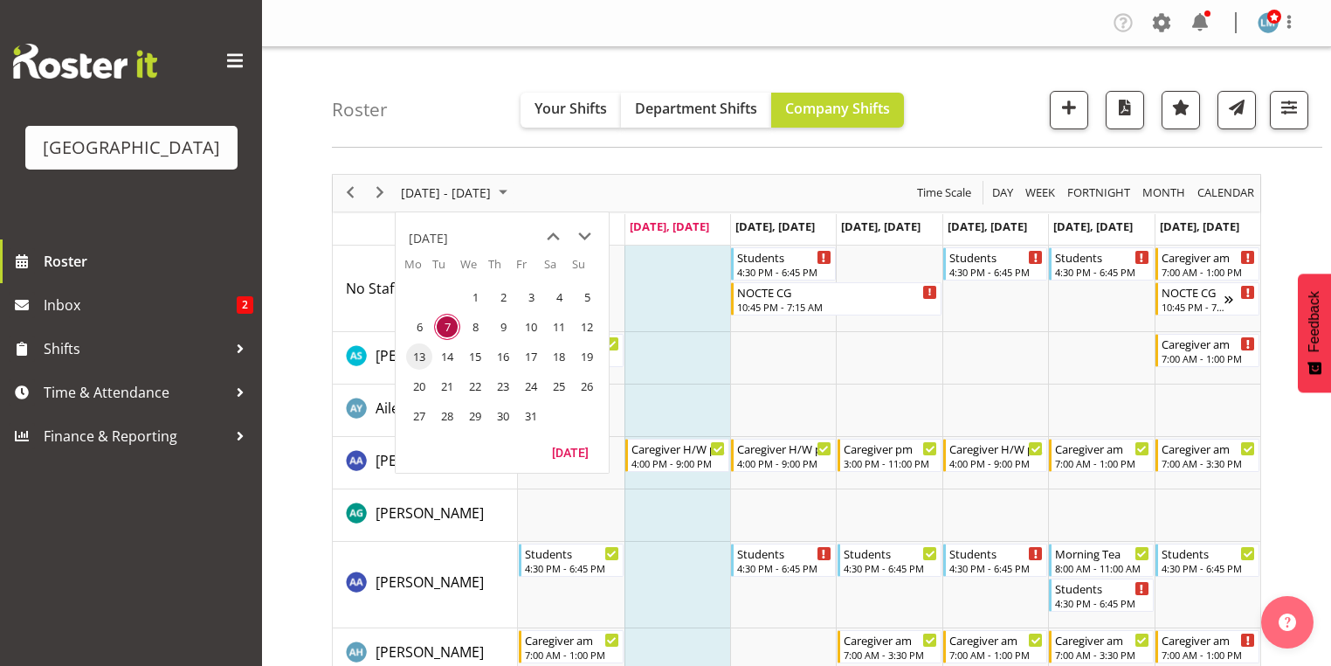
click at [416, 353] on span "13" at bounding box center [419, 356] width 26 height 26
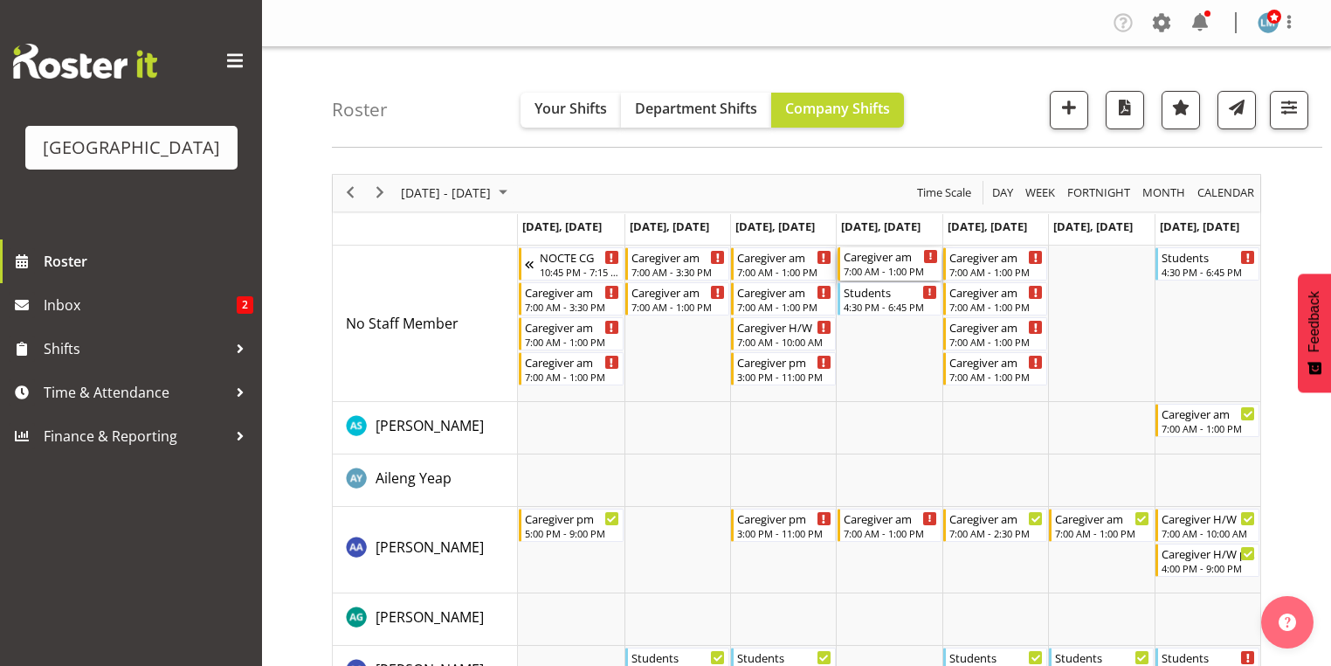
click at [867, 256] on div "Caregiver am" at bounding box center [891, 255] width 94 height 17
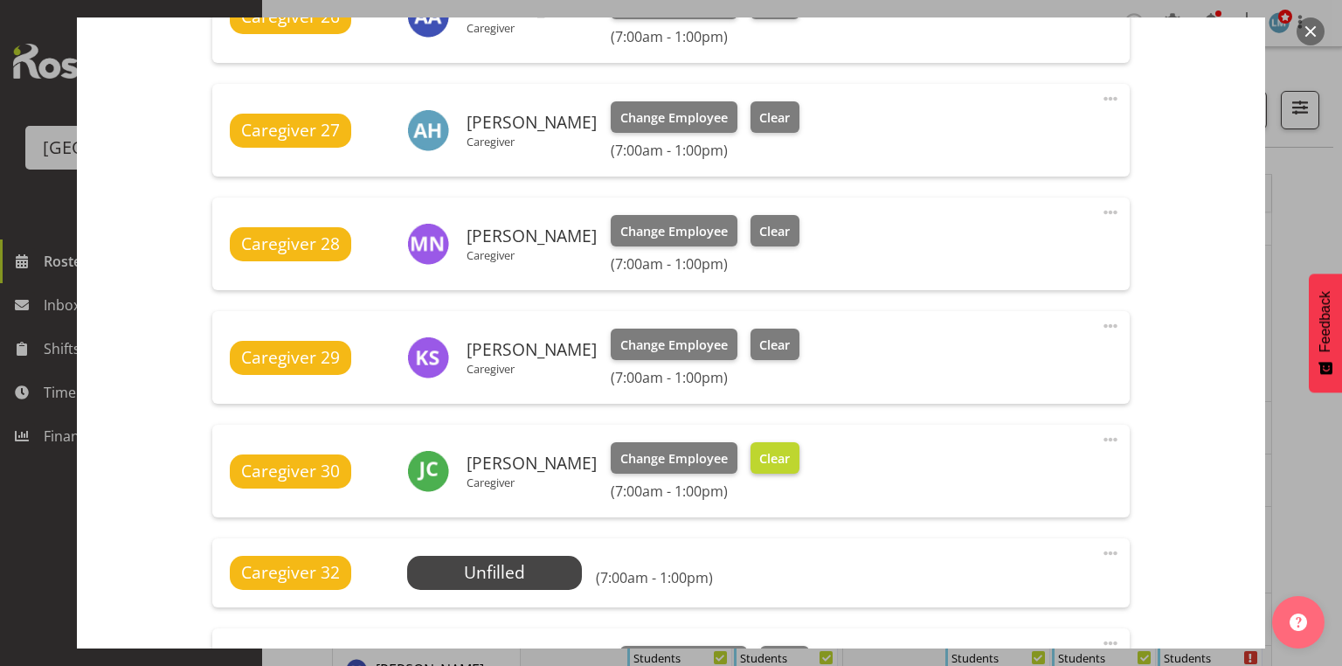
scroll to position [838, 0]
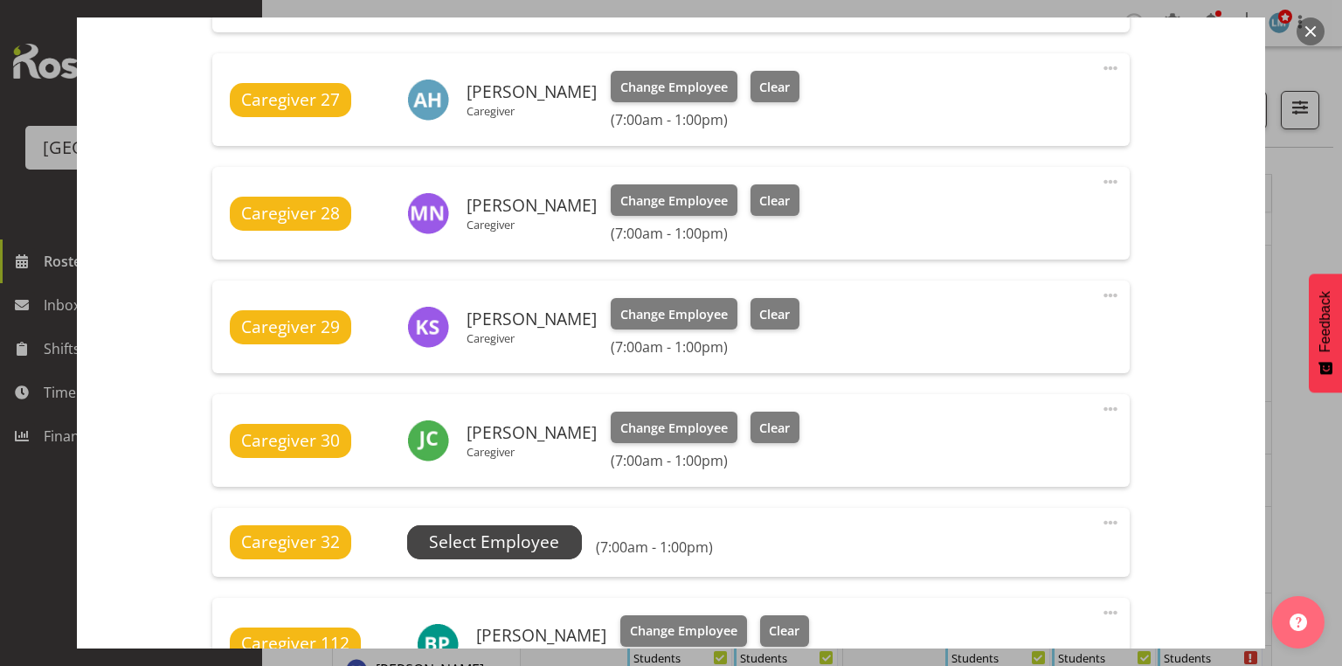
click at [482, 538] on span "Select Employee" at bounding box center [494, 541] width 130 height 25
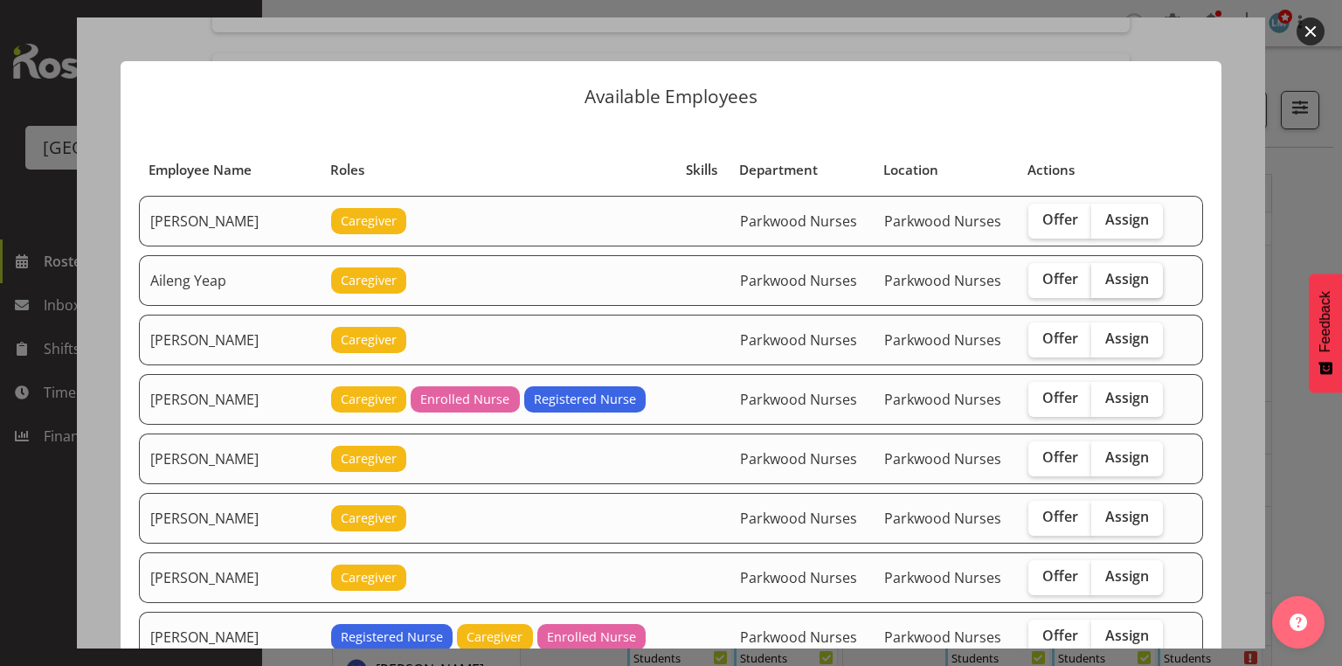
click at [1114, 276] on span "Assign" at bounding box center [1127, 278] width 44 height 17
click at [1102, 276] on input "Assign" at bounding box center [1096, 278] width 11 height 11
checkbox input "true"
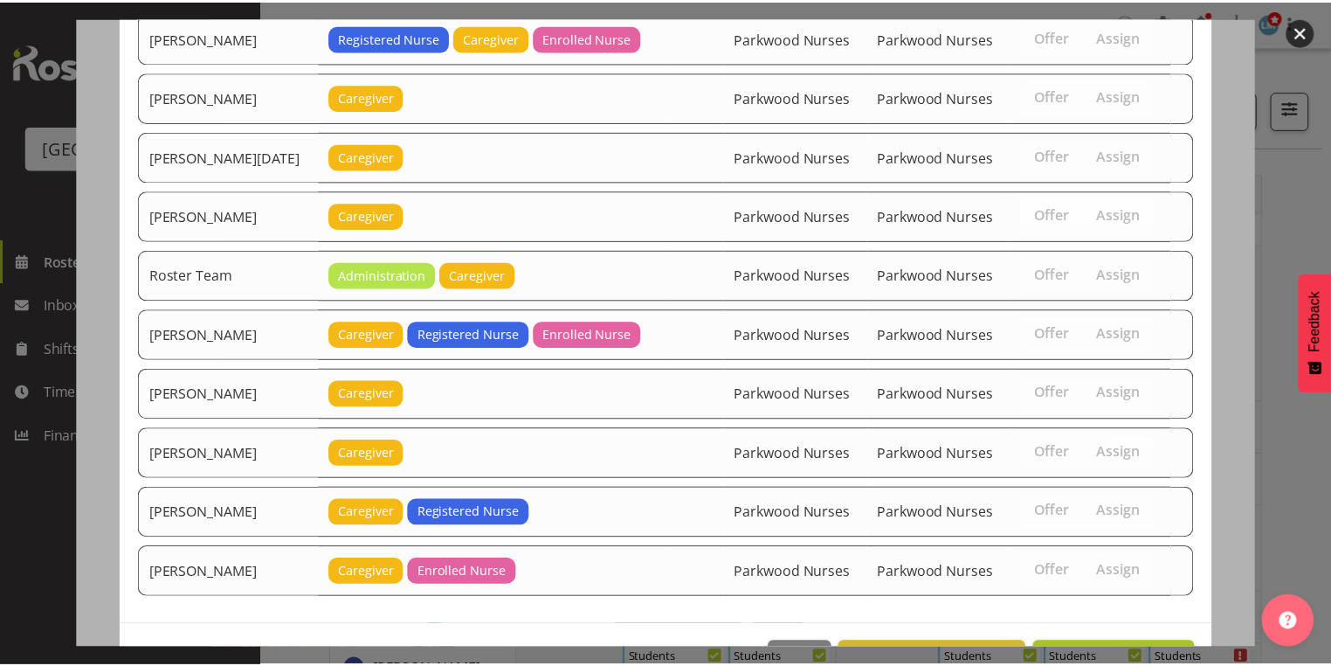
scroll to position [2287, 0]
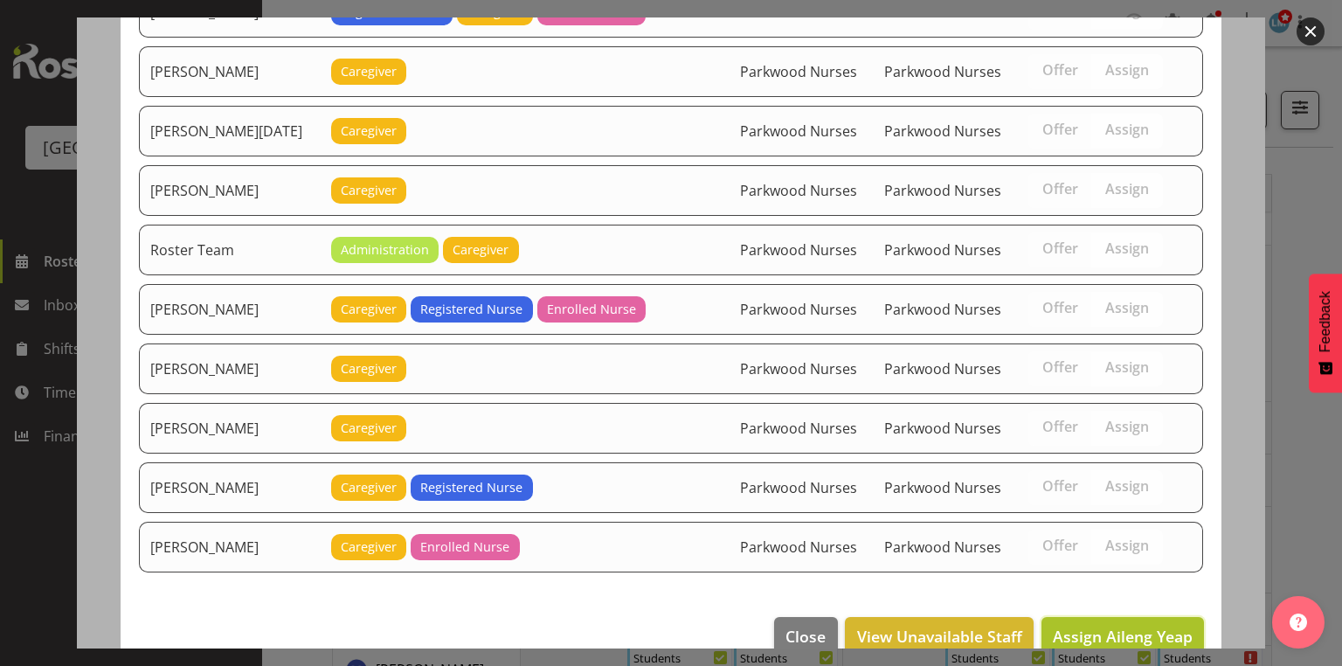
click at [1083, 625] on span "Assign Aileng Yeap" at bounding box center [1122, 635] width 140 height 21
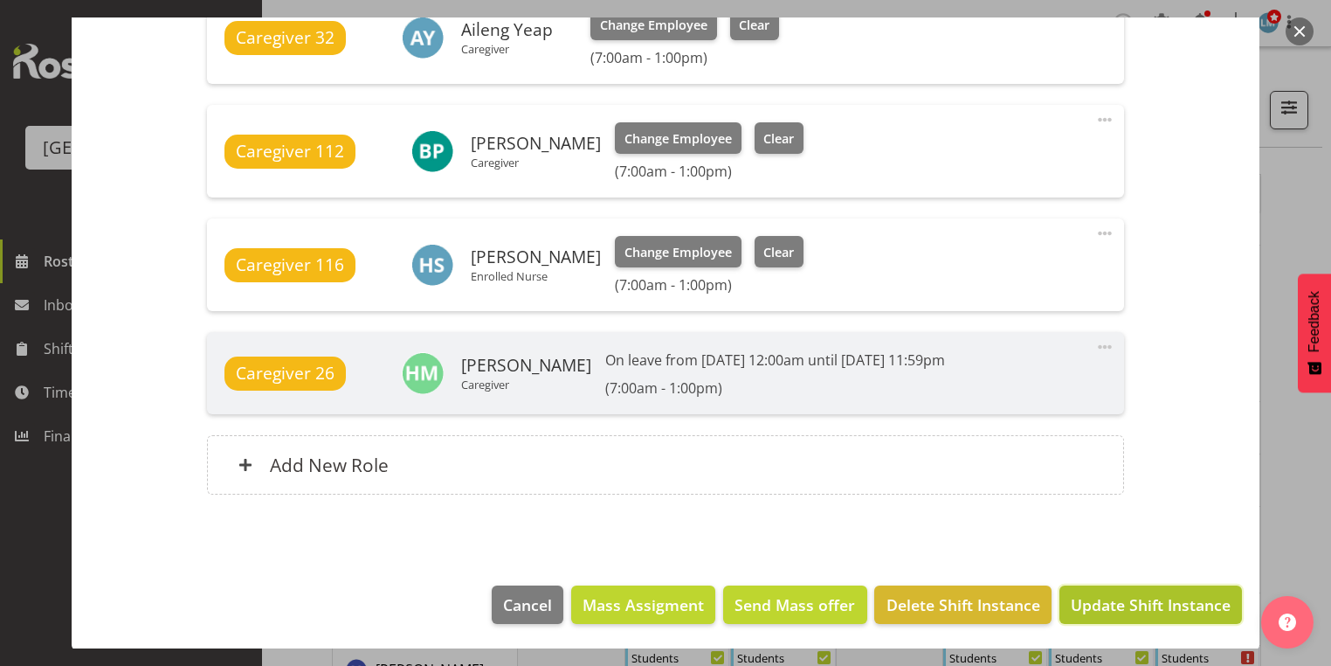
click at [1115, 598] on span "Update Shift Instance" at bounding box center [1151, 604] width 160 height 23
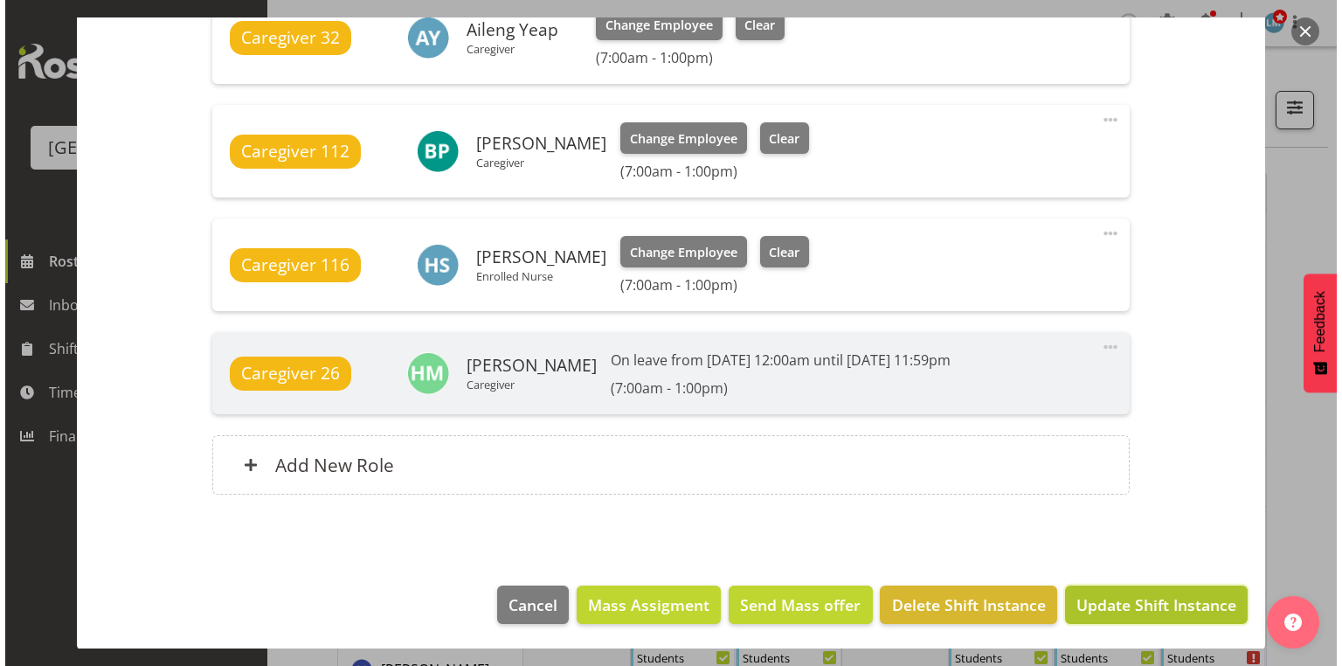
scroll to position [1286, 0]
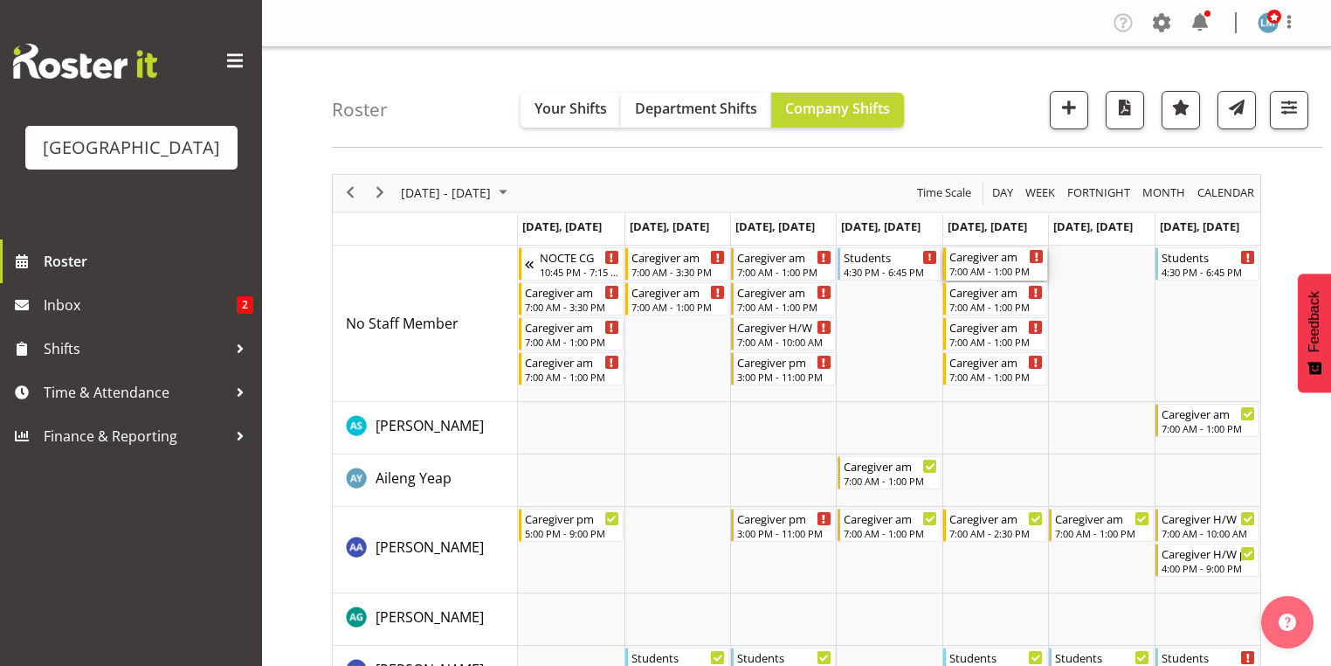
click at [959, 262] on div "Caregiver am" at bounding box center [996, 255] width 94 height 17
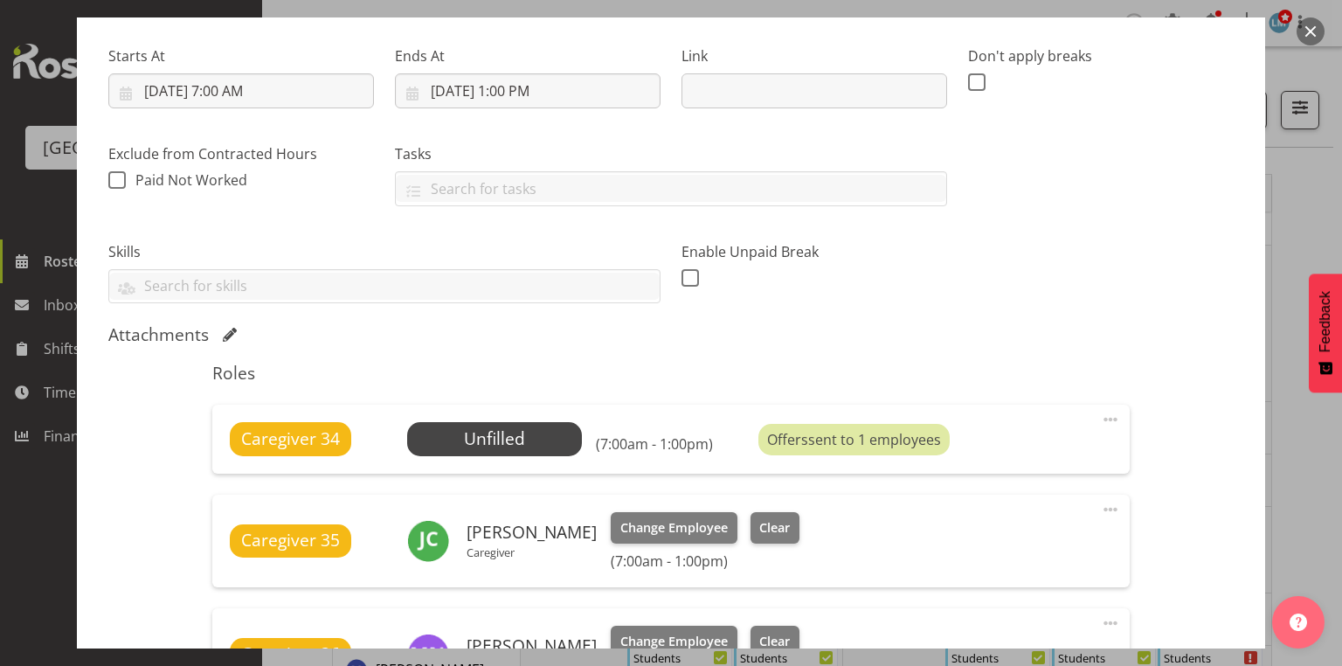
scroll to position [349, 0]
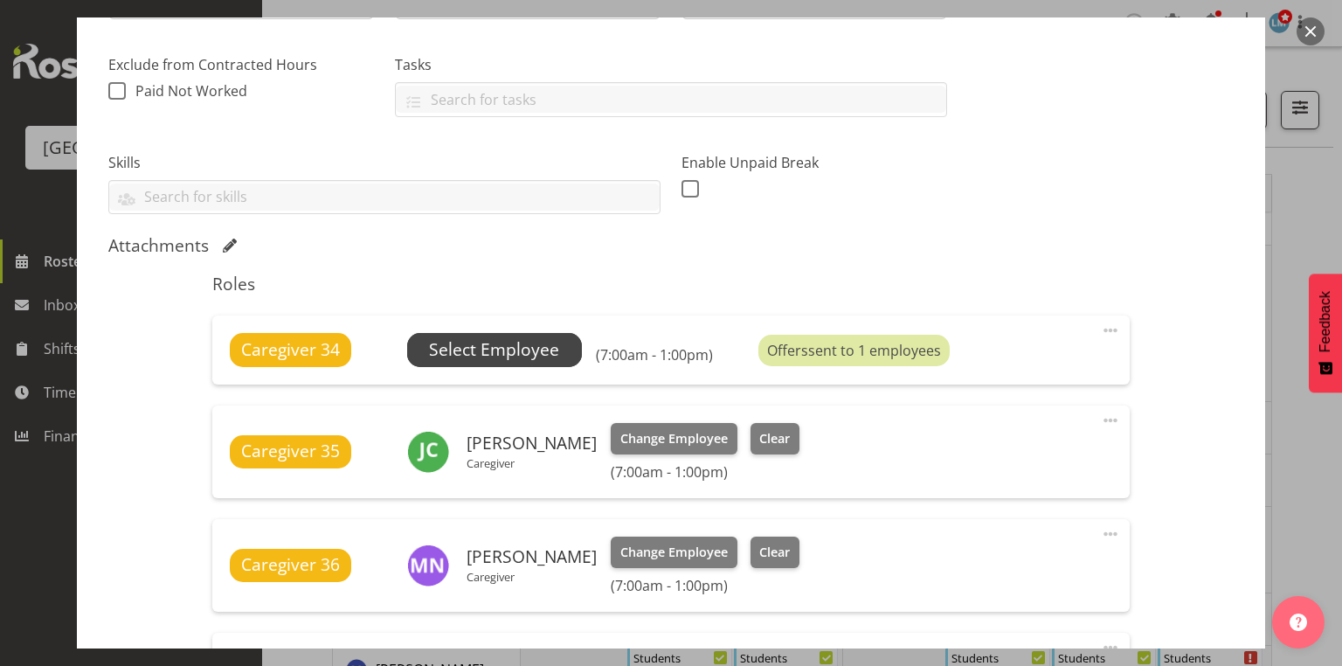
click at [448, 349] on span "Select Employee" at bounding box center [494, 349] width 130 height 25
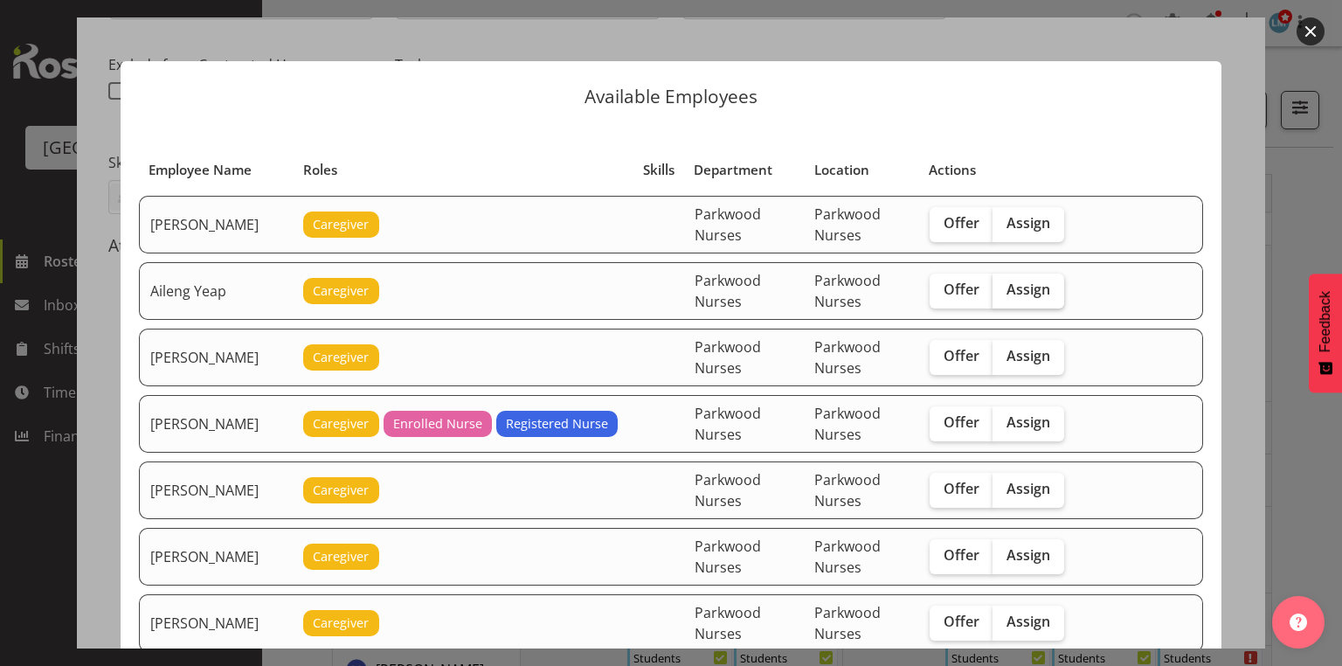
click at [1014, 286] on span "Assign" at bounding box center [1028, 288] width 44 height 17
click at [1004, 286] on input "Assign" at bounding box center [997, 289] width 11 height 11
checkbox input "true"
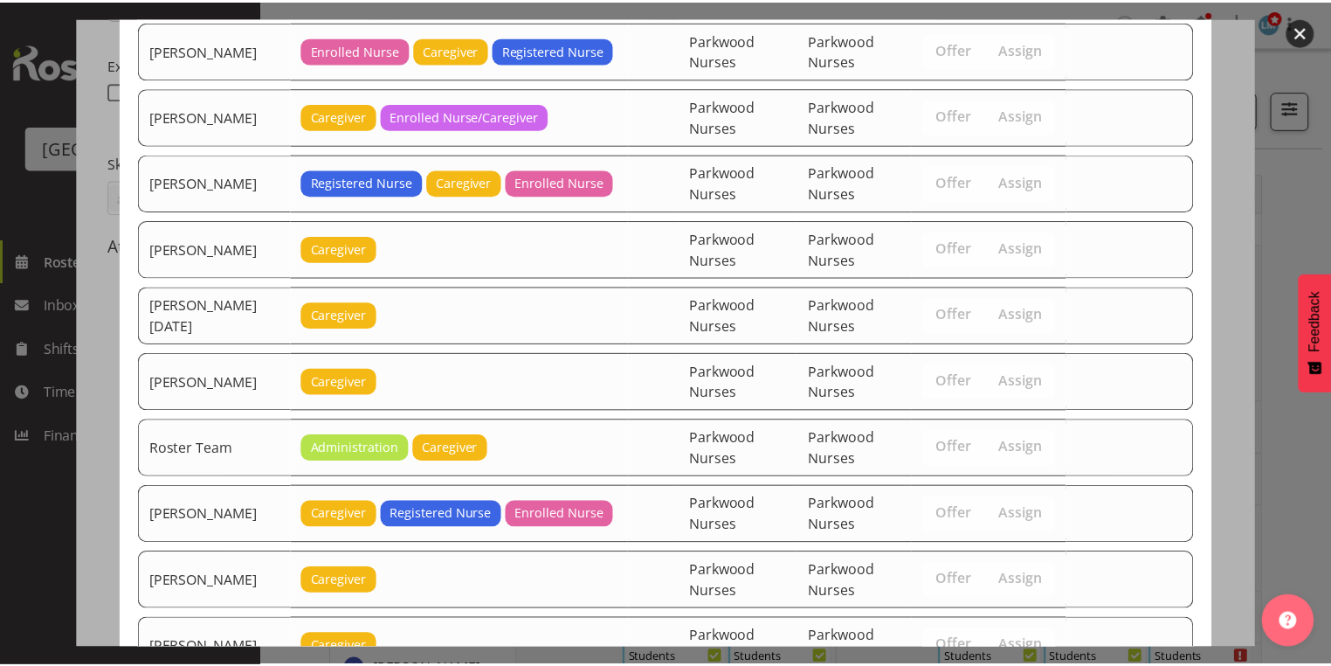
scroll to position [2470, 0]
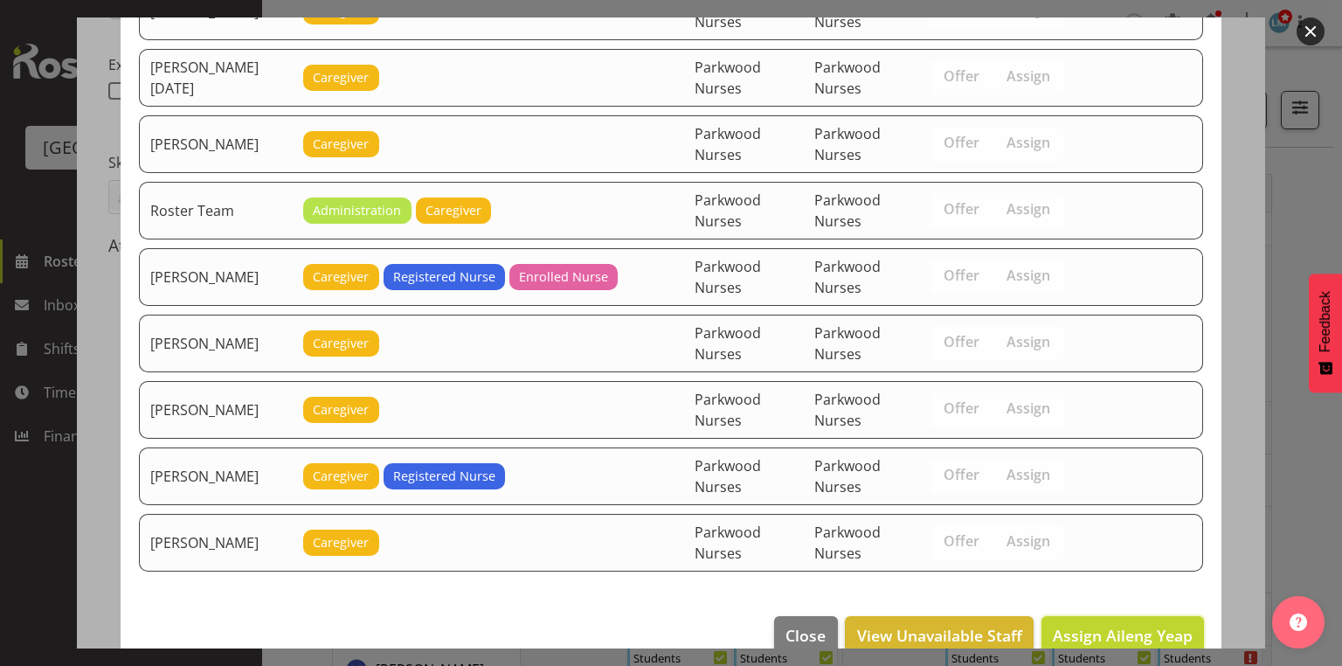
click at [1075, 624] on span "Assign Aileng Yeap" at bounding box center [1122, 634] width 140 height 21
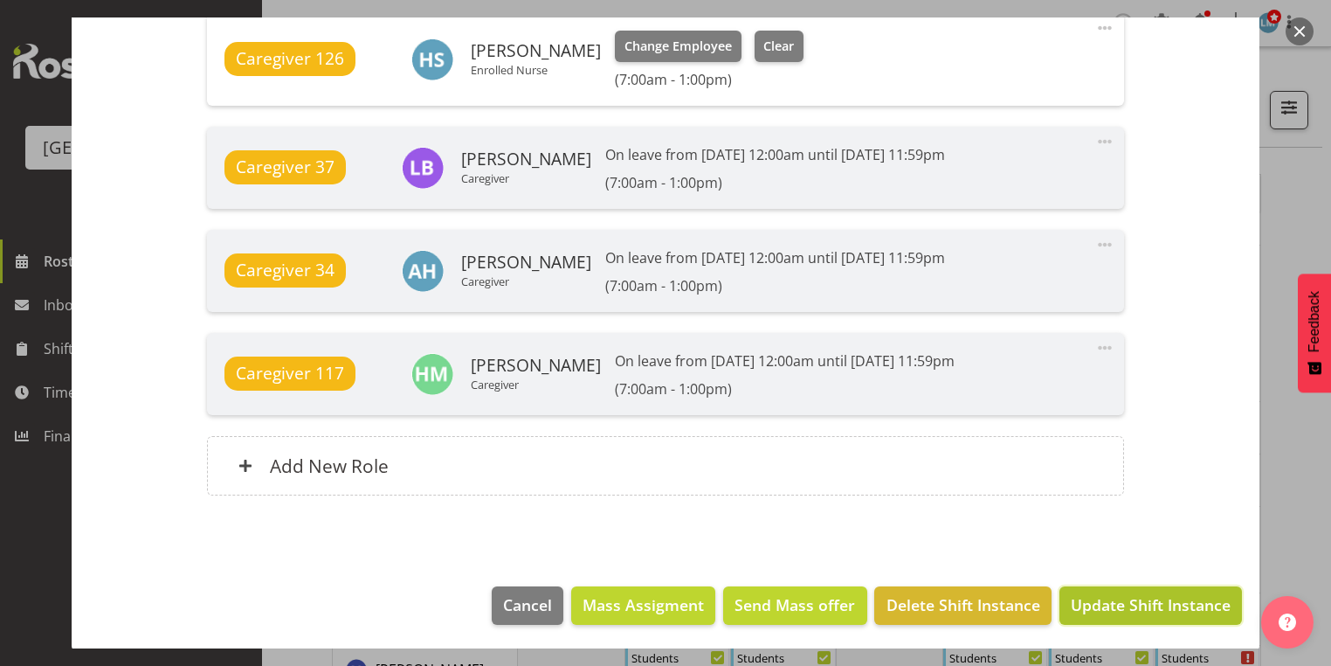
click at [1139, 604] on span "Update Shift Instance" at bounding box center [1151, 604] width 160 height 23
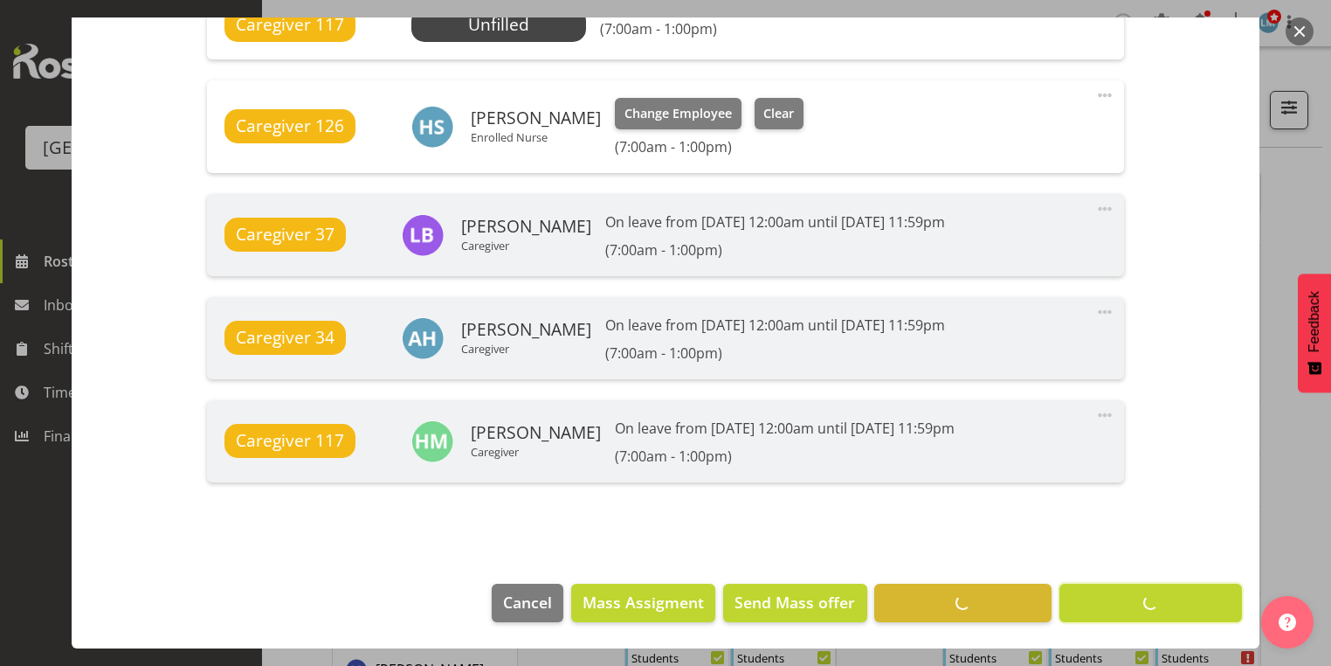
scroll to position [1418, 0]
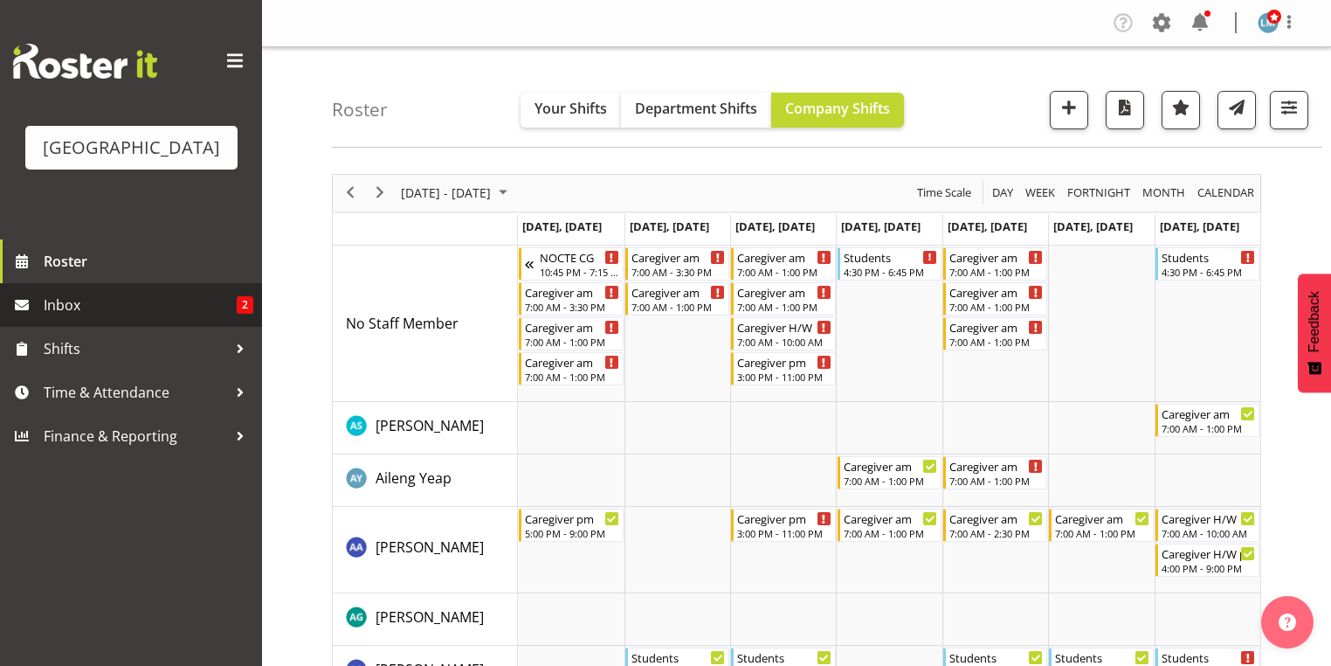
click at [64, 318] on span "Inbox" at bounding box center [140, 305] width 193 height 26
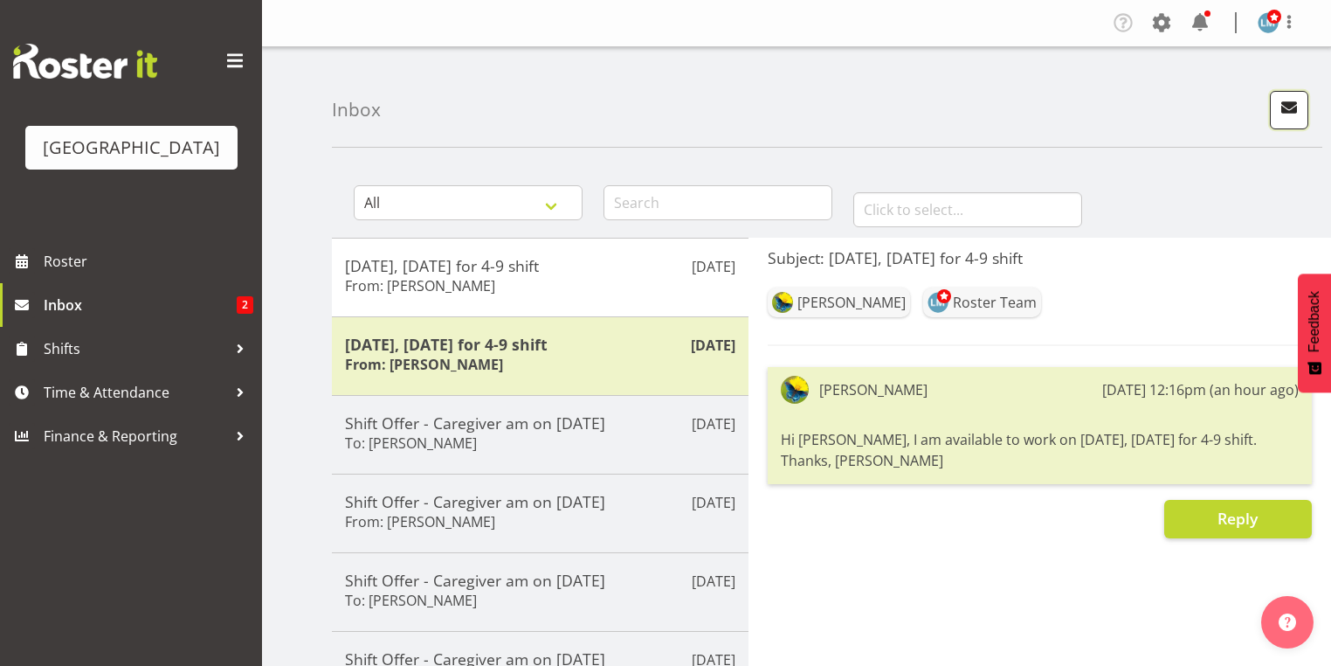
click at [1284, 108] on span "button" at bounding box center [1289, 107] width 23 height 23
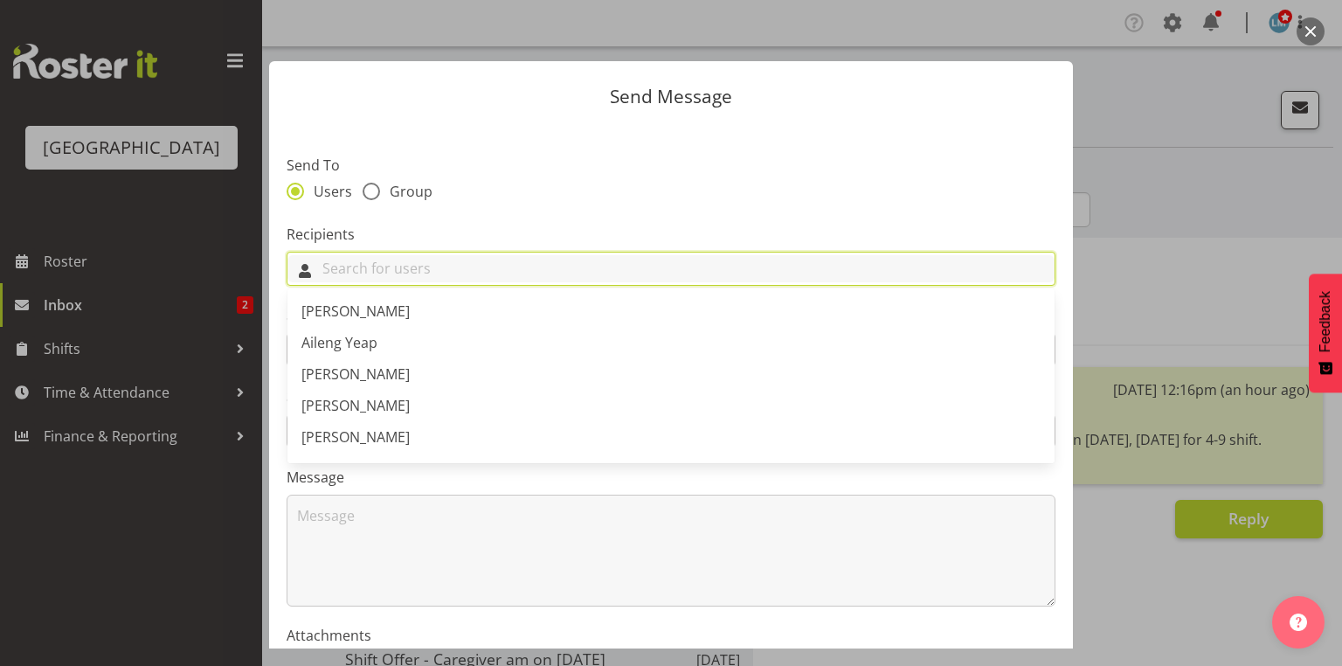
click at [449, 273] on input "text" at bounding box center [670, 268] width 767 height 27
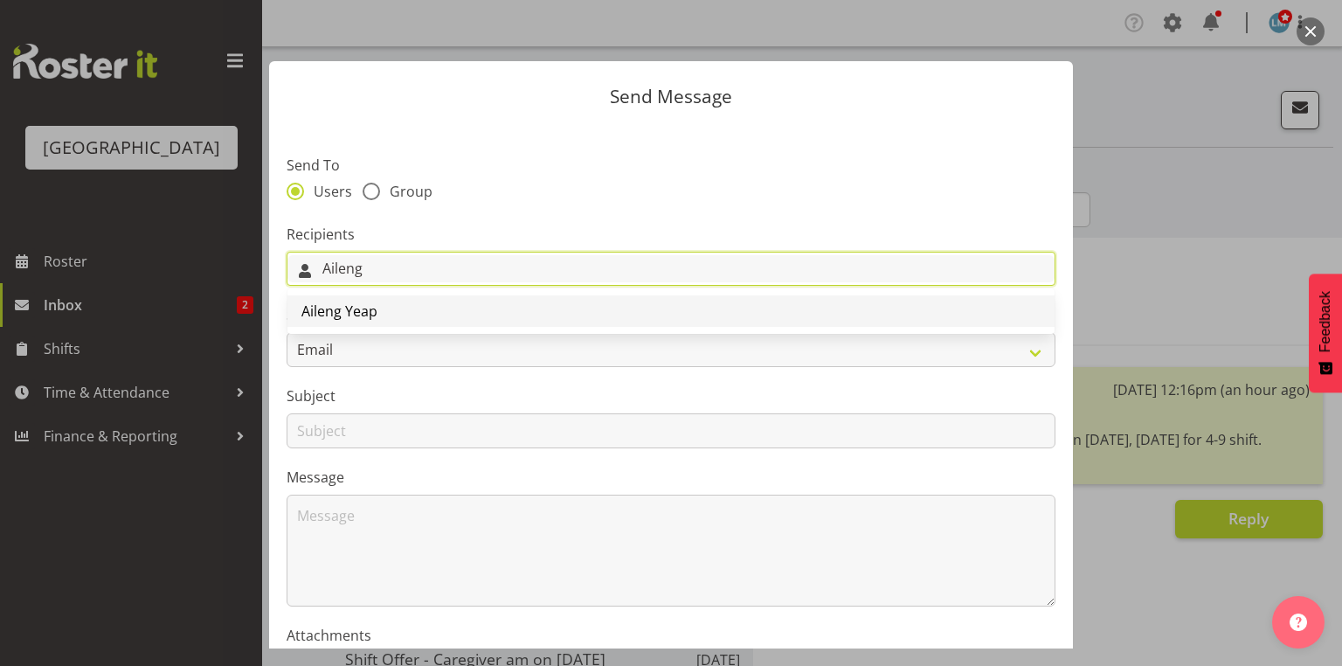
type input "Aileng"
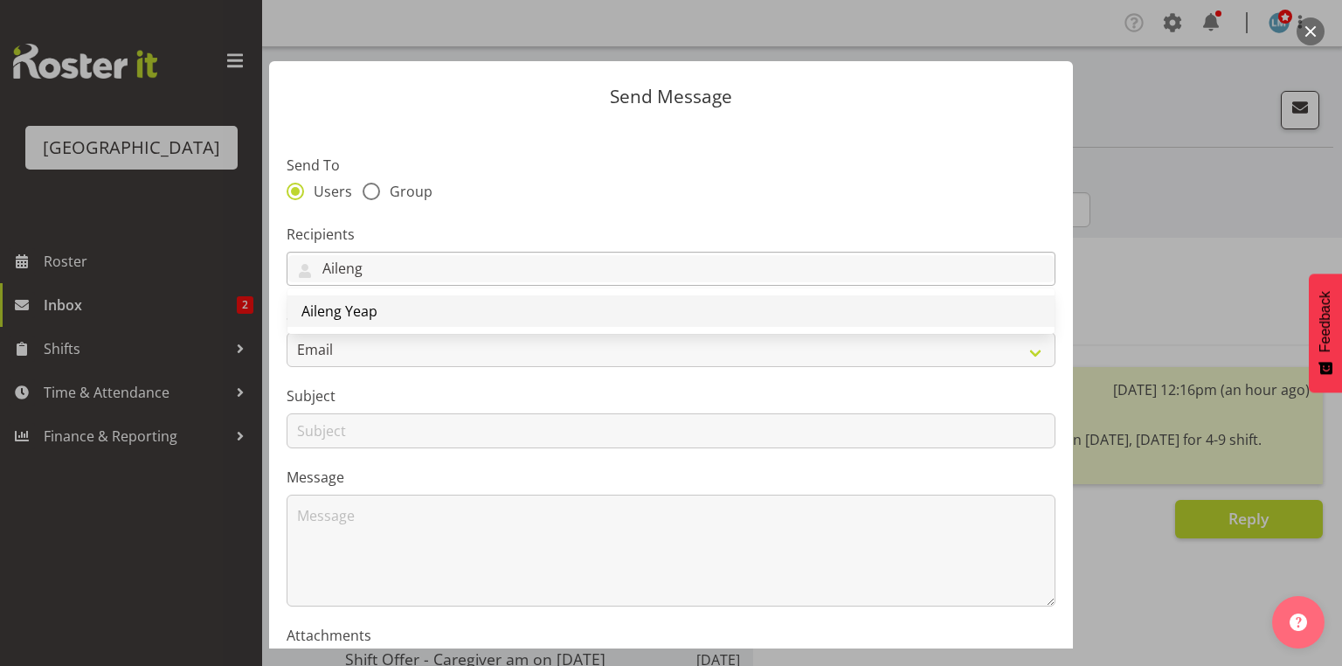
click at [362, 311] on span "Aileng Yeap" at bounding box center [339, 310] width 76 height 19
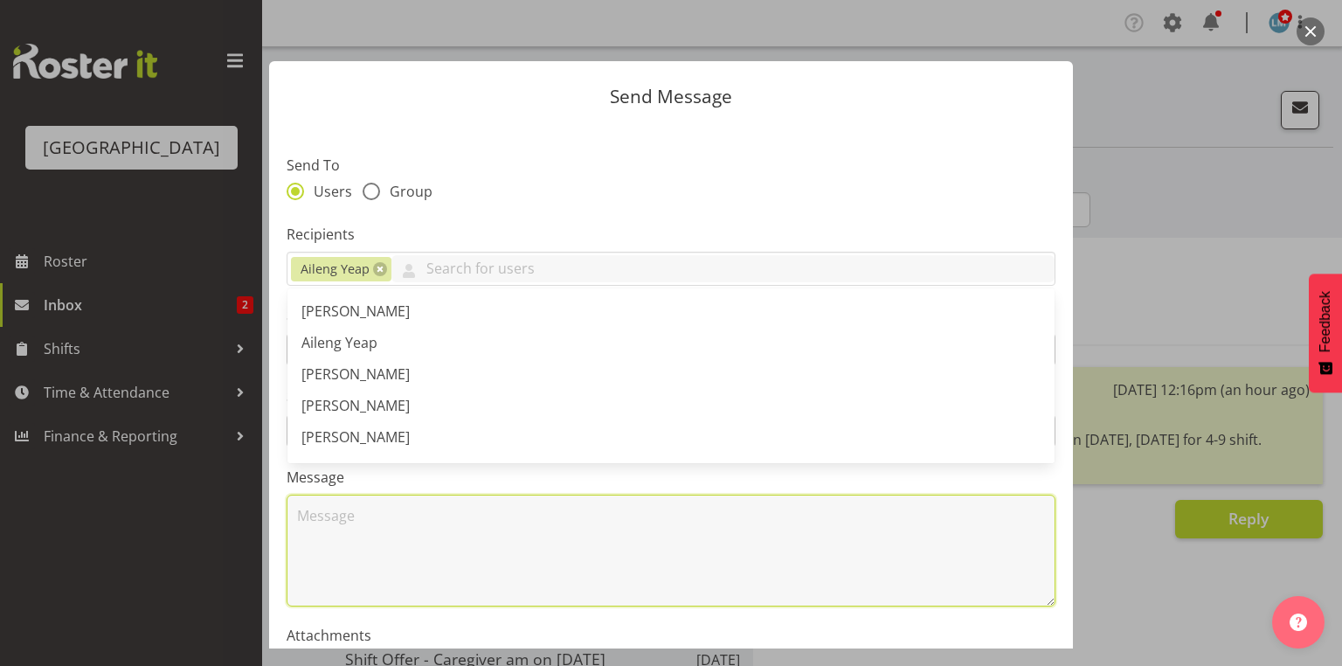
click at [444, 549] on textarea at bounding box center [670, 550] width 769 height 112
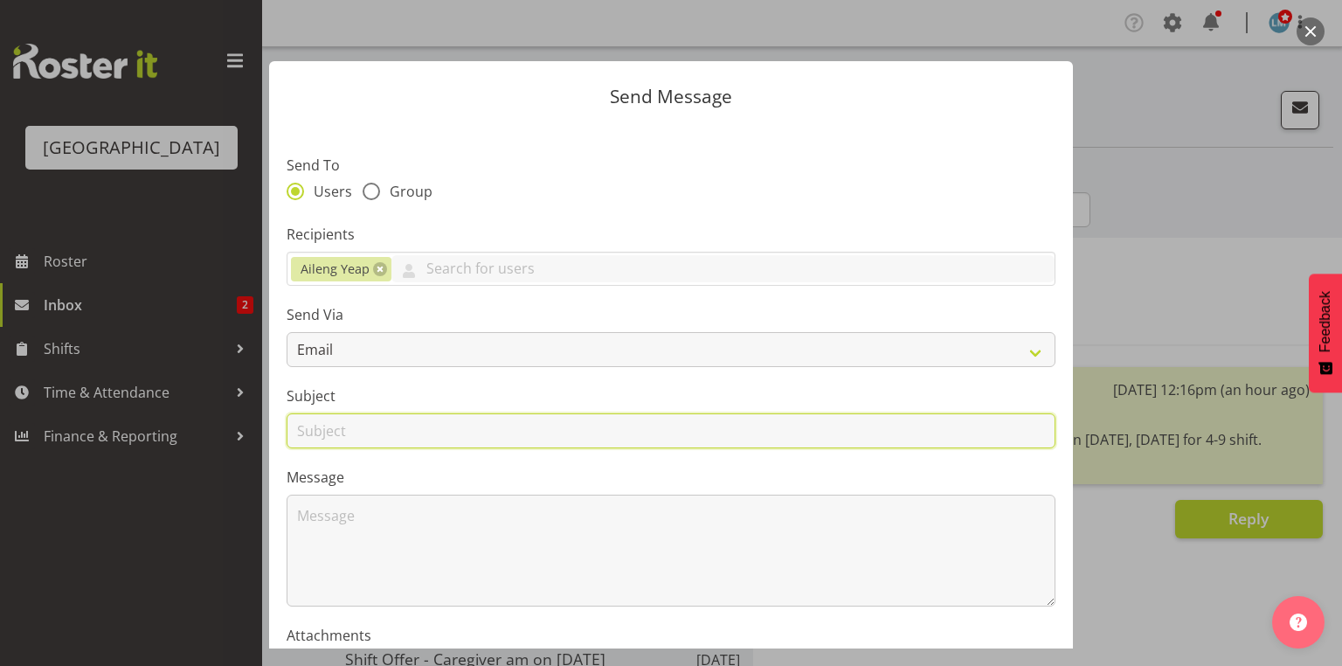
click at [344, 435] on input "text" at bounding box center [670, 430] width 769 height 35
type input "Shifts"
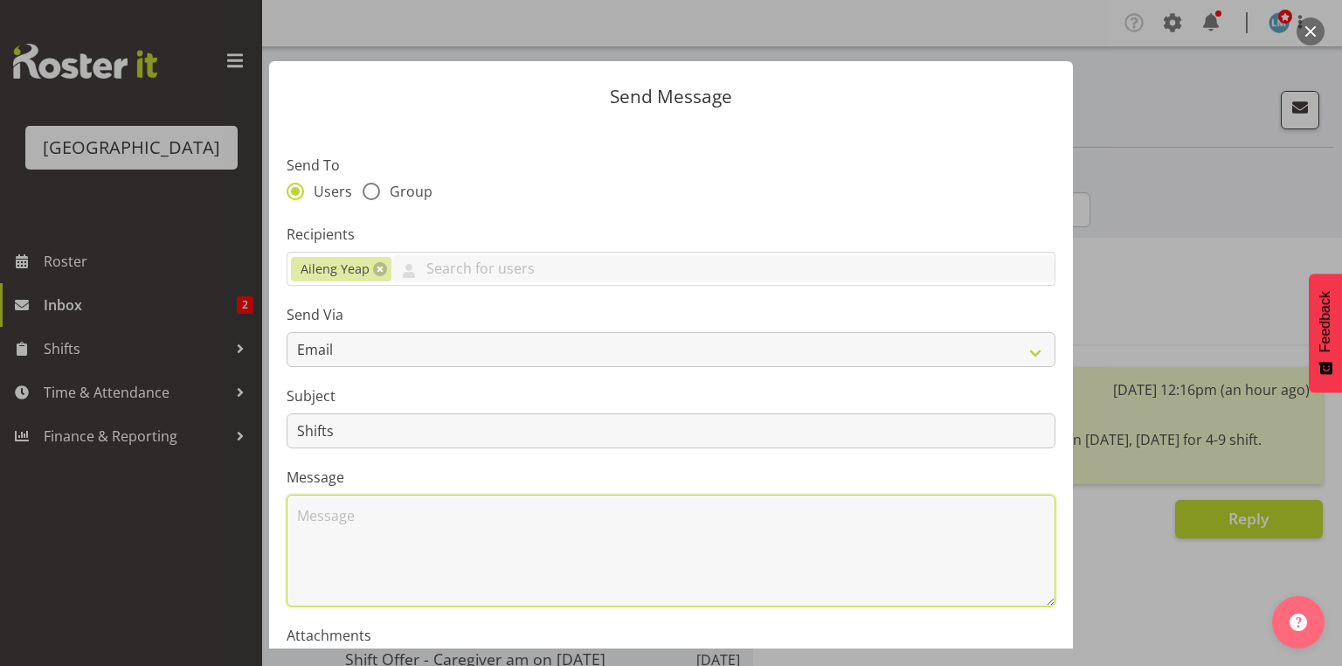
click at [395, 535] on textarea at bounding box center [670, 550] width 769 height 112
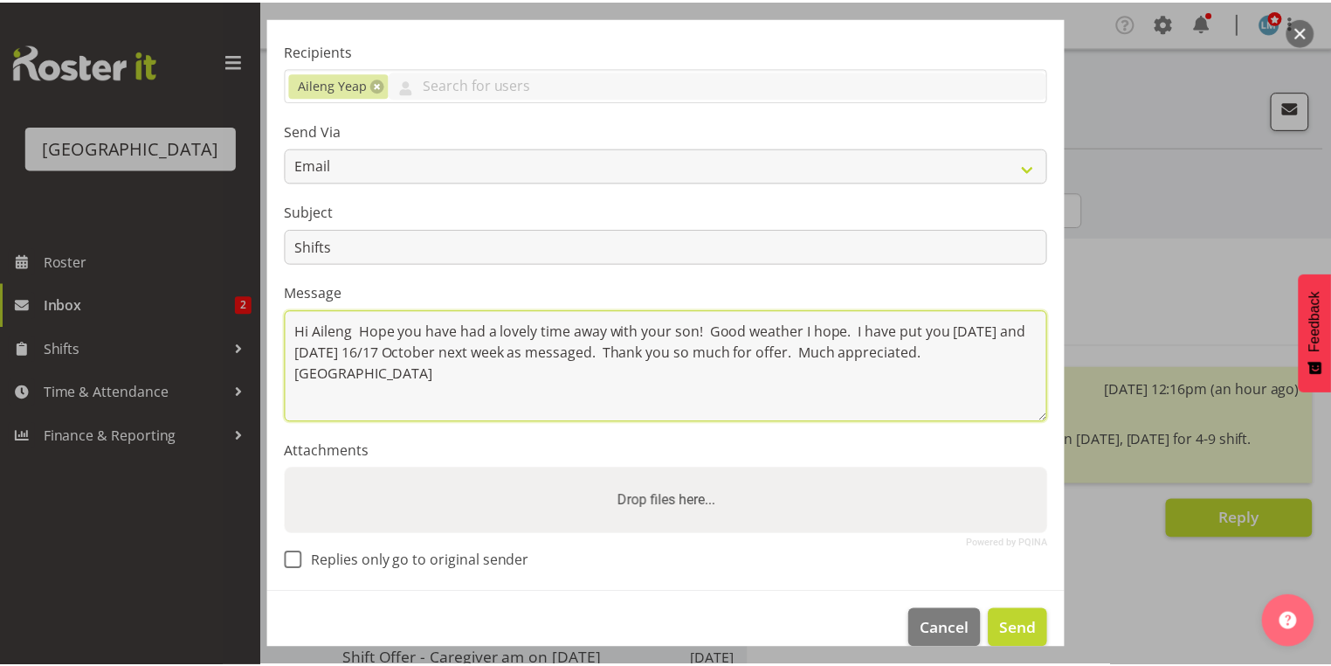
scroll to position [210, 0]
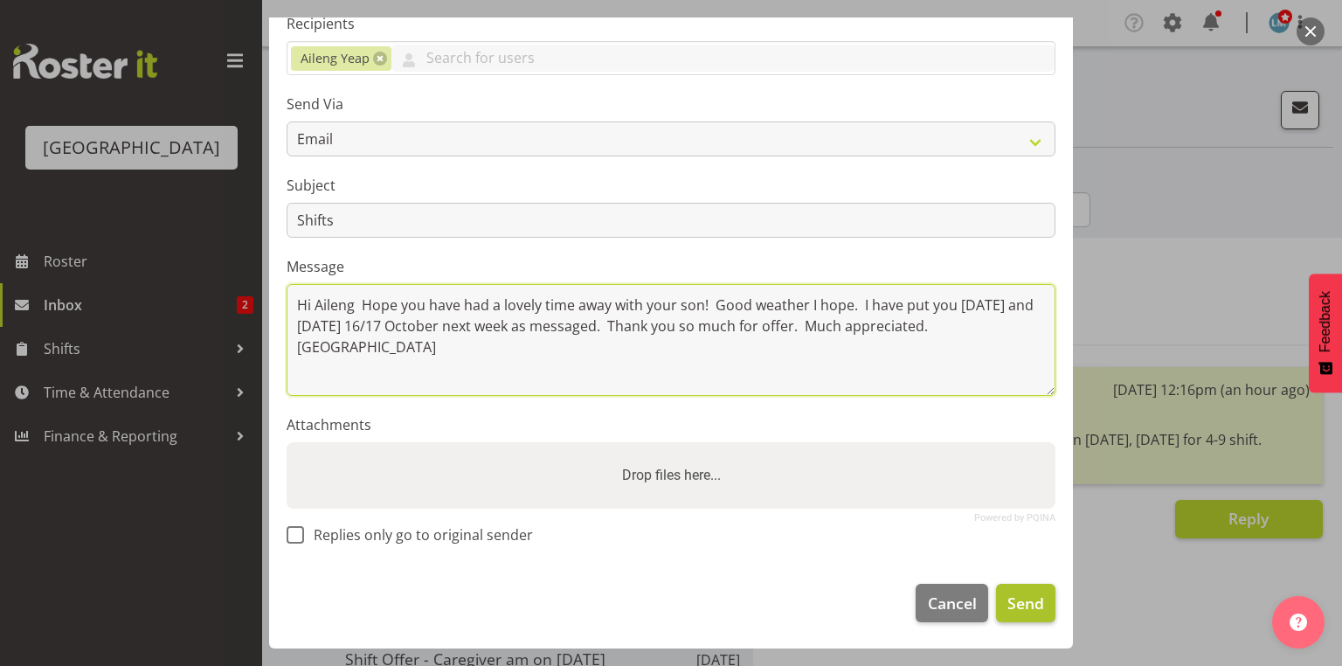
type textarea "Hi Aileng Hope you have had a lovely time away with your son! Good weather I ho…"
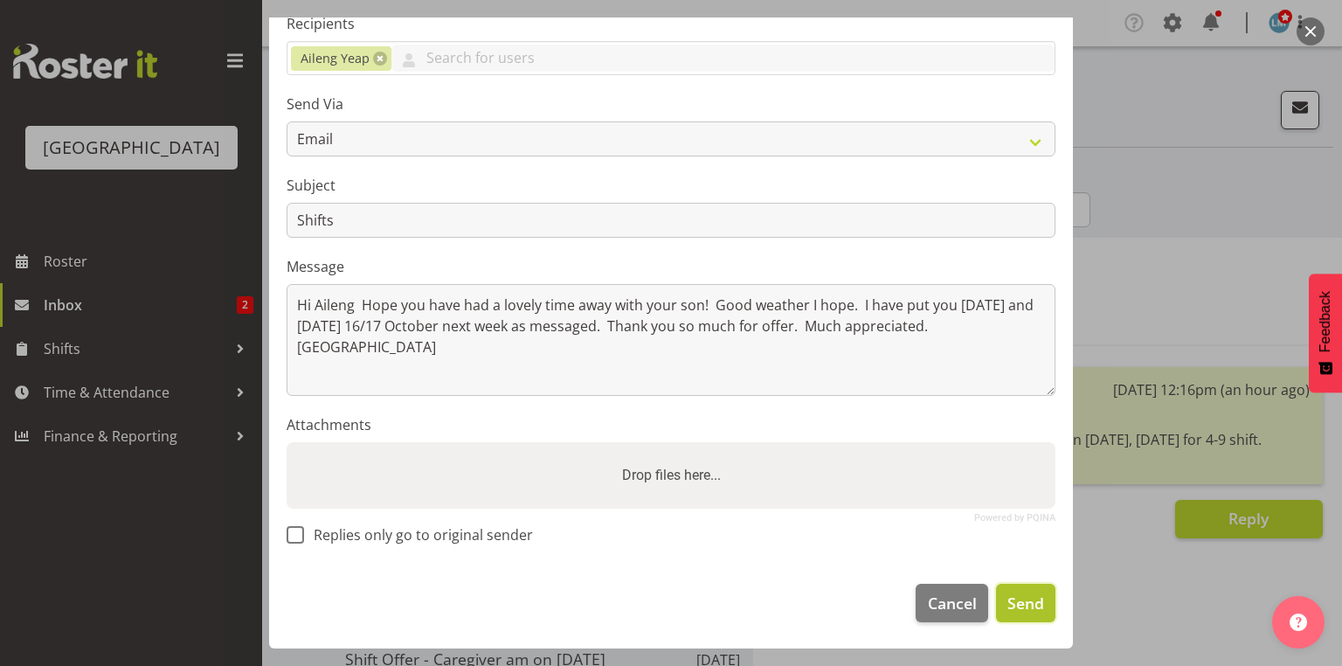
click at [1011, 604] on span "Send" at bounding box center [1025, 602] width 37 height 23
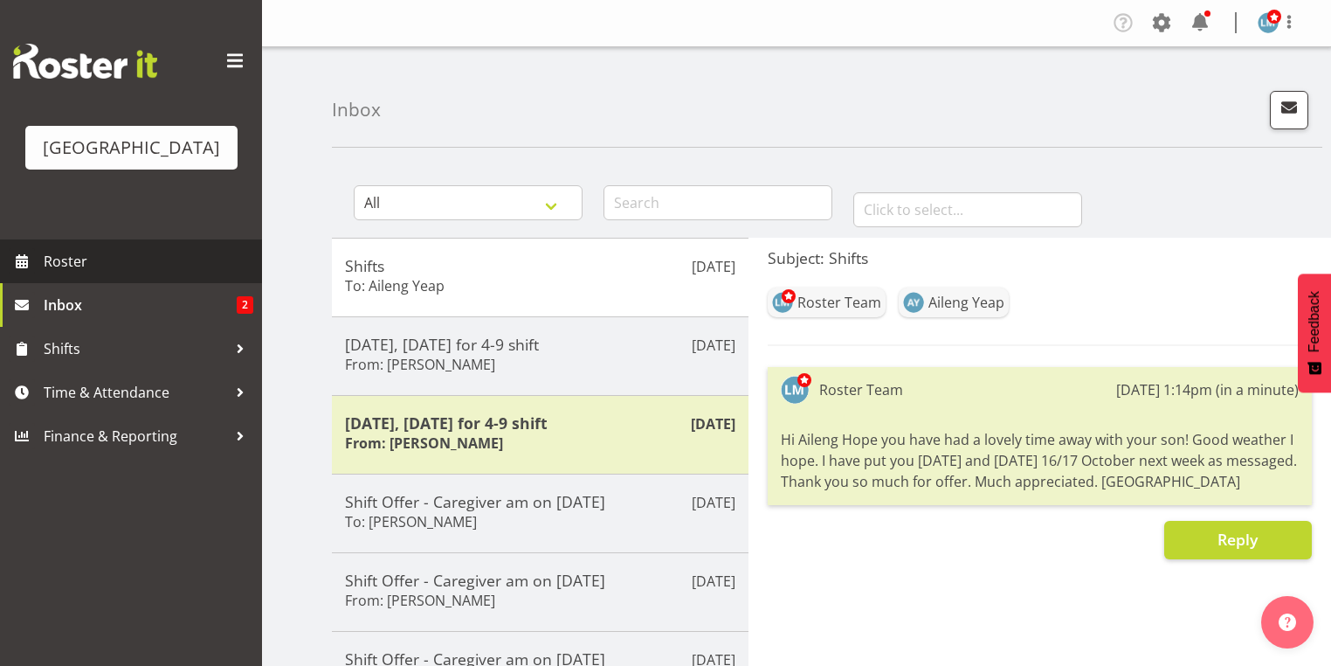
click at [93, 274] on span "Roster" at bounding box center [149, 261] width 210 height 26
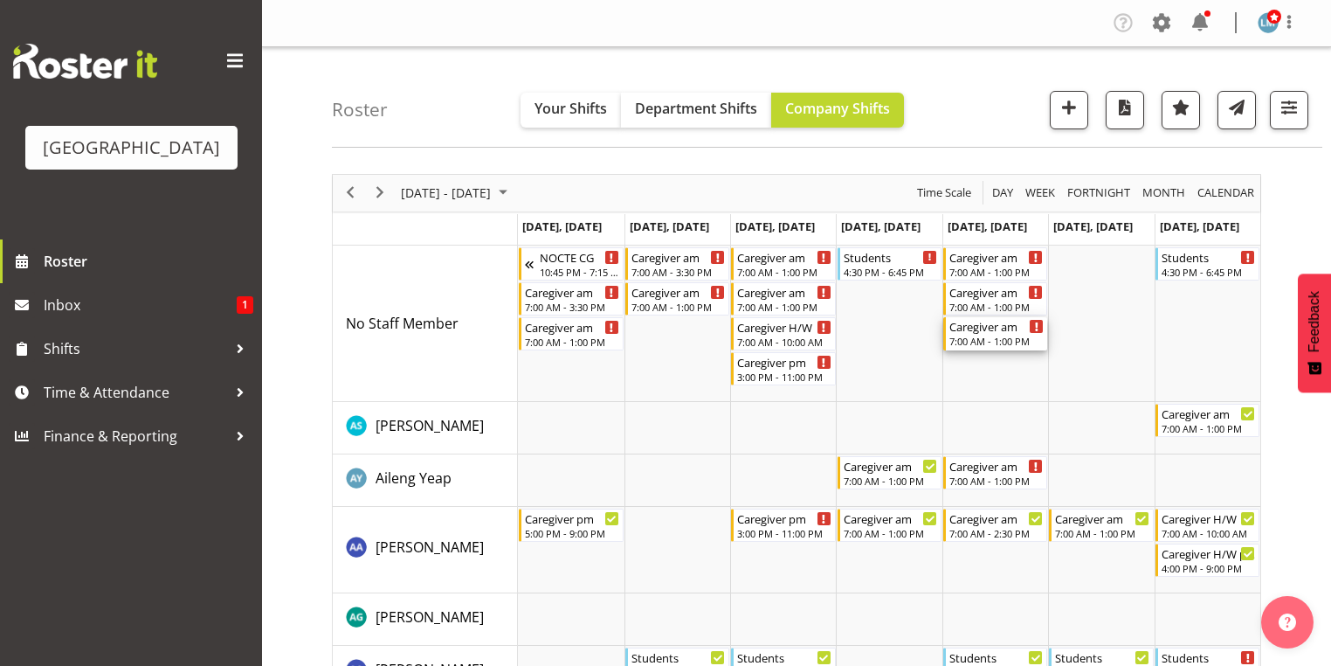
click at [985, 339] on div "7:00 AM - 1:00 PM" at bounding box center [996, 341] width 94 height 14
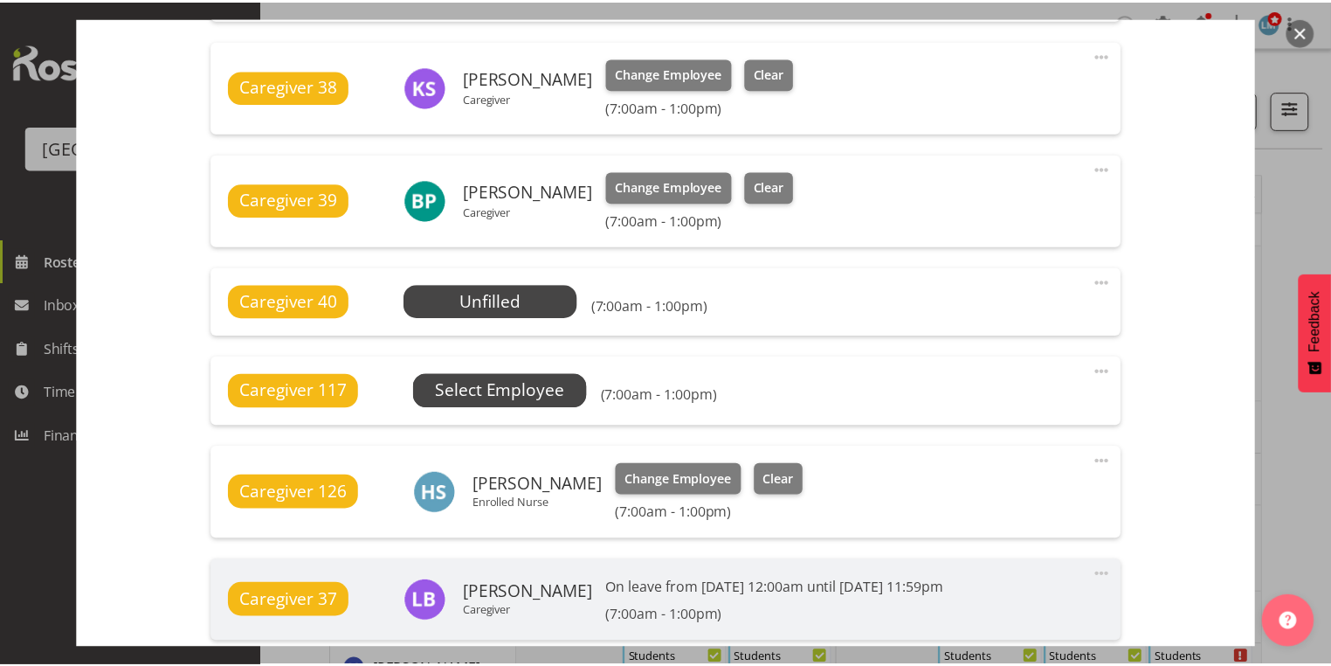
scroll to position [1188, 0]
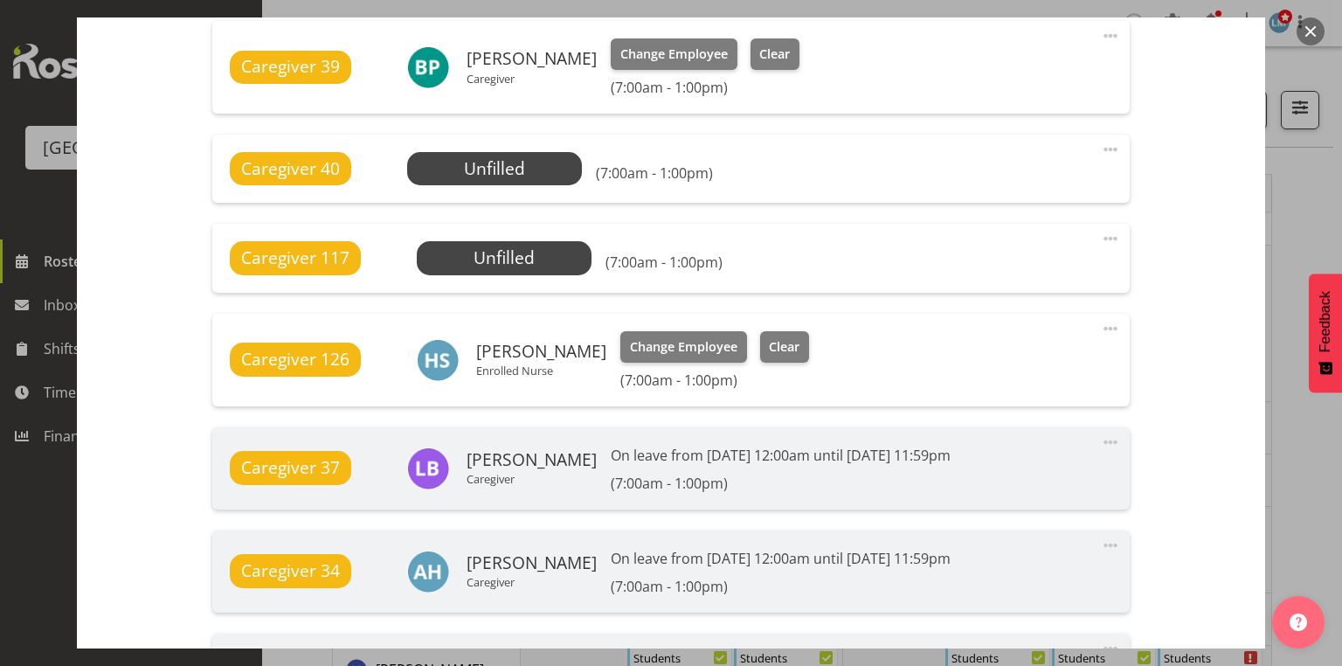
click at [1307, 31] on button "button" at bounding box center [1310, 31] width 28 height 28
